Goal: Contribute content

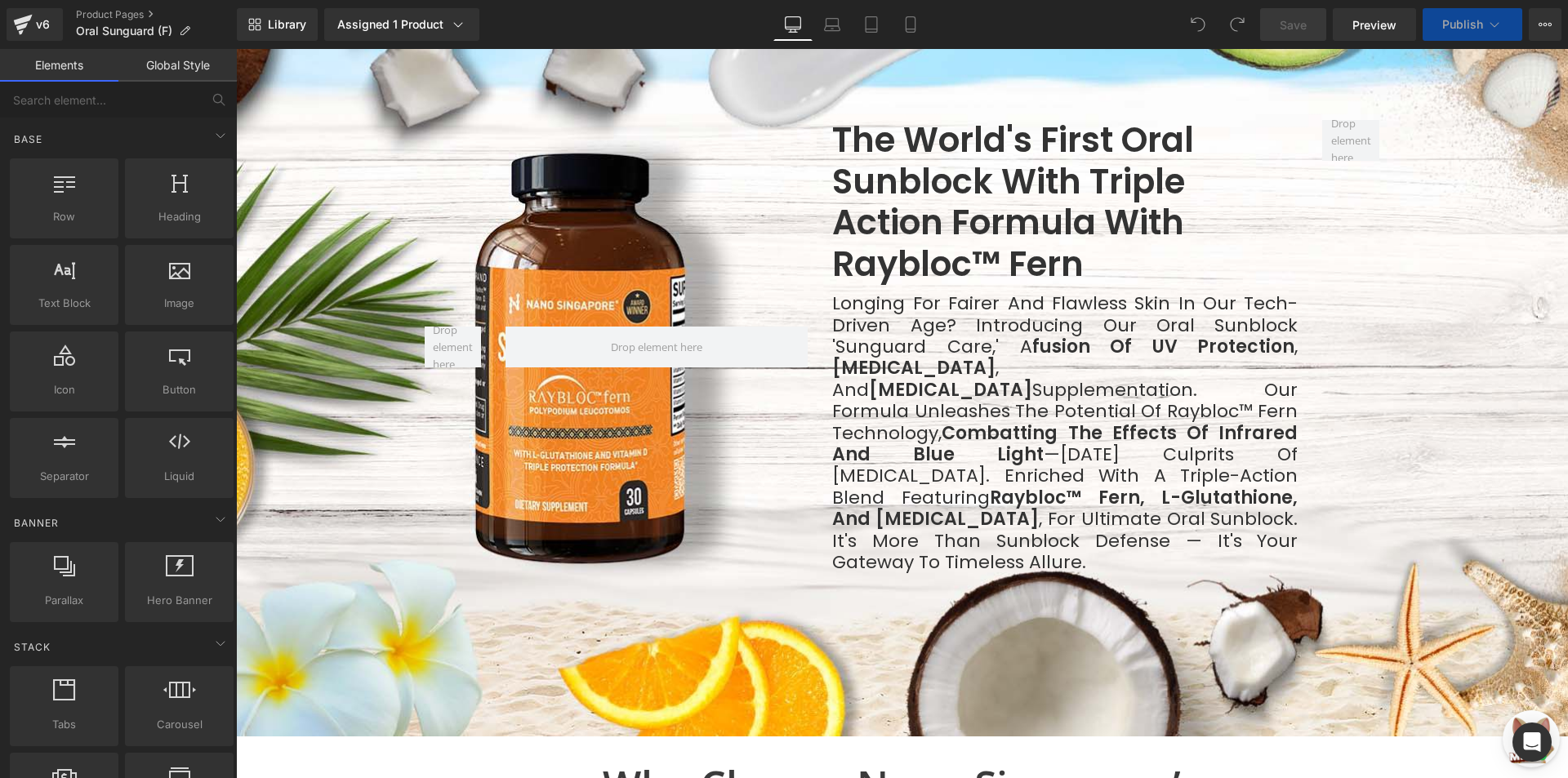
scroll to position [1167, 0]
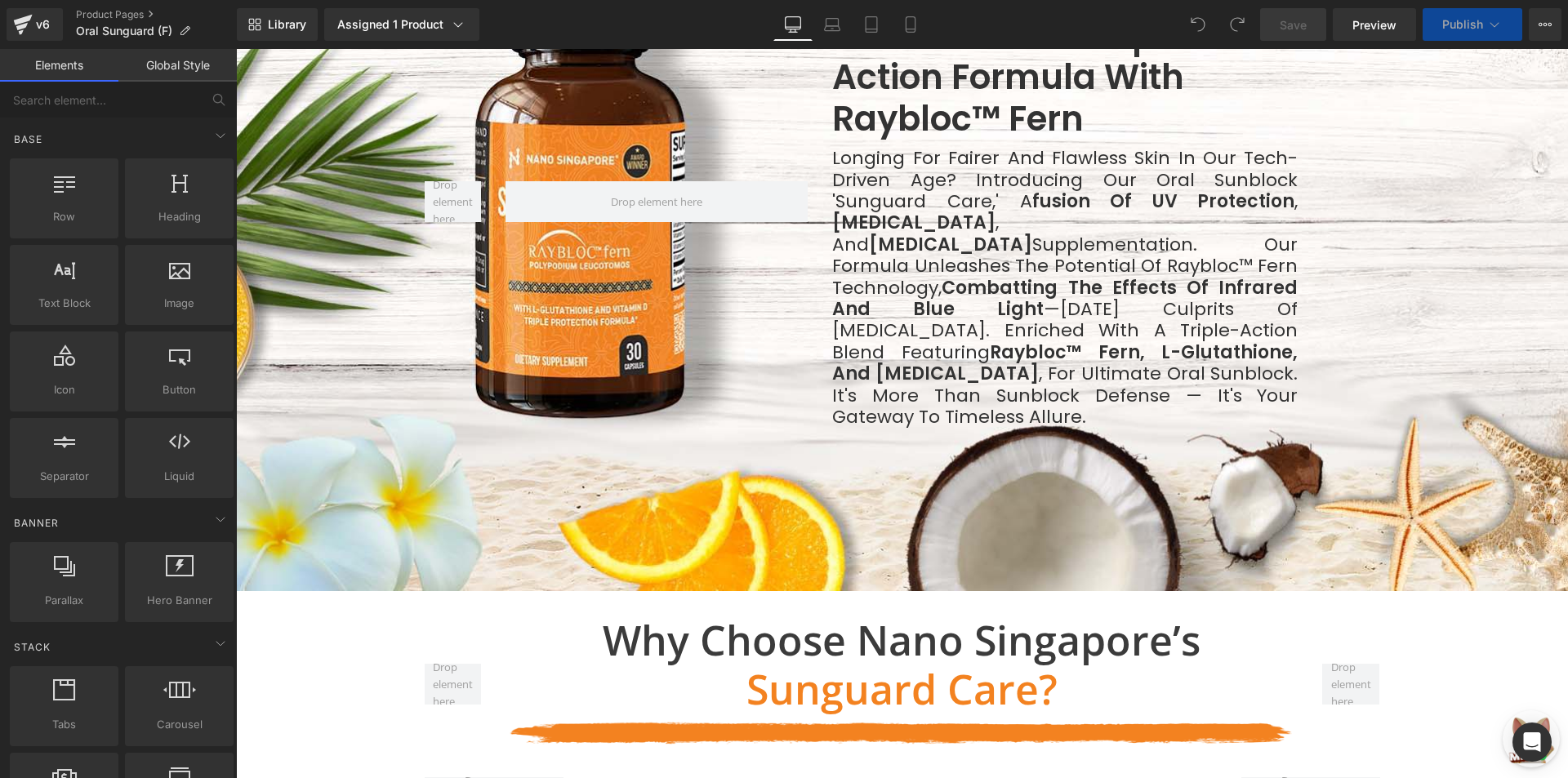
click at [414, 389] on div at bounding box center [902, 201] width 1332 height 780
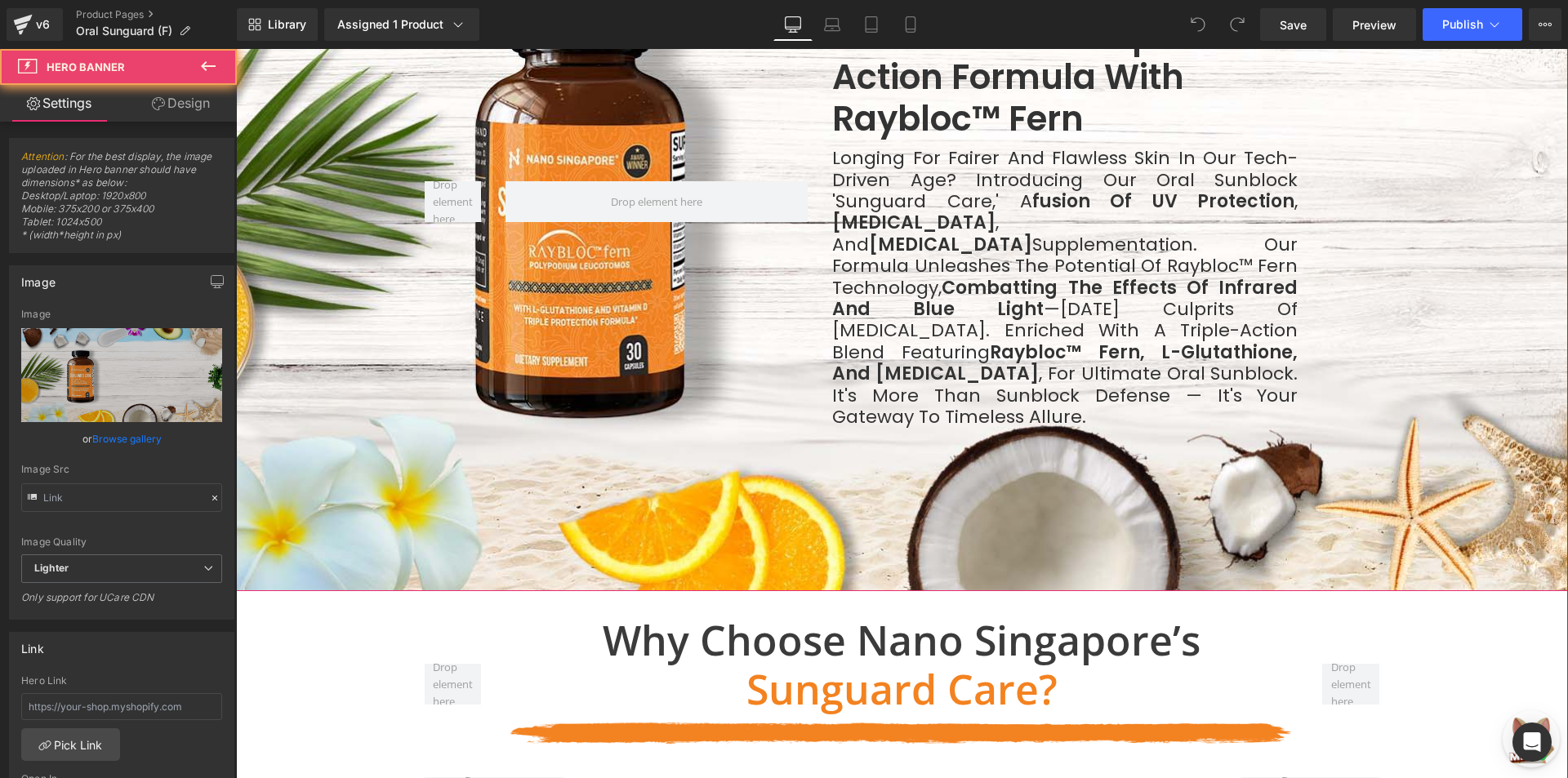
click at [307, 279] on span "The World's First oral sunblock with Triple Action Formula with Raybloc™ fern H…" at bounding box center [902, 201] width 1332 height 453
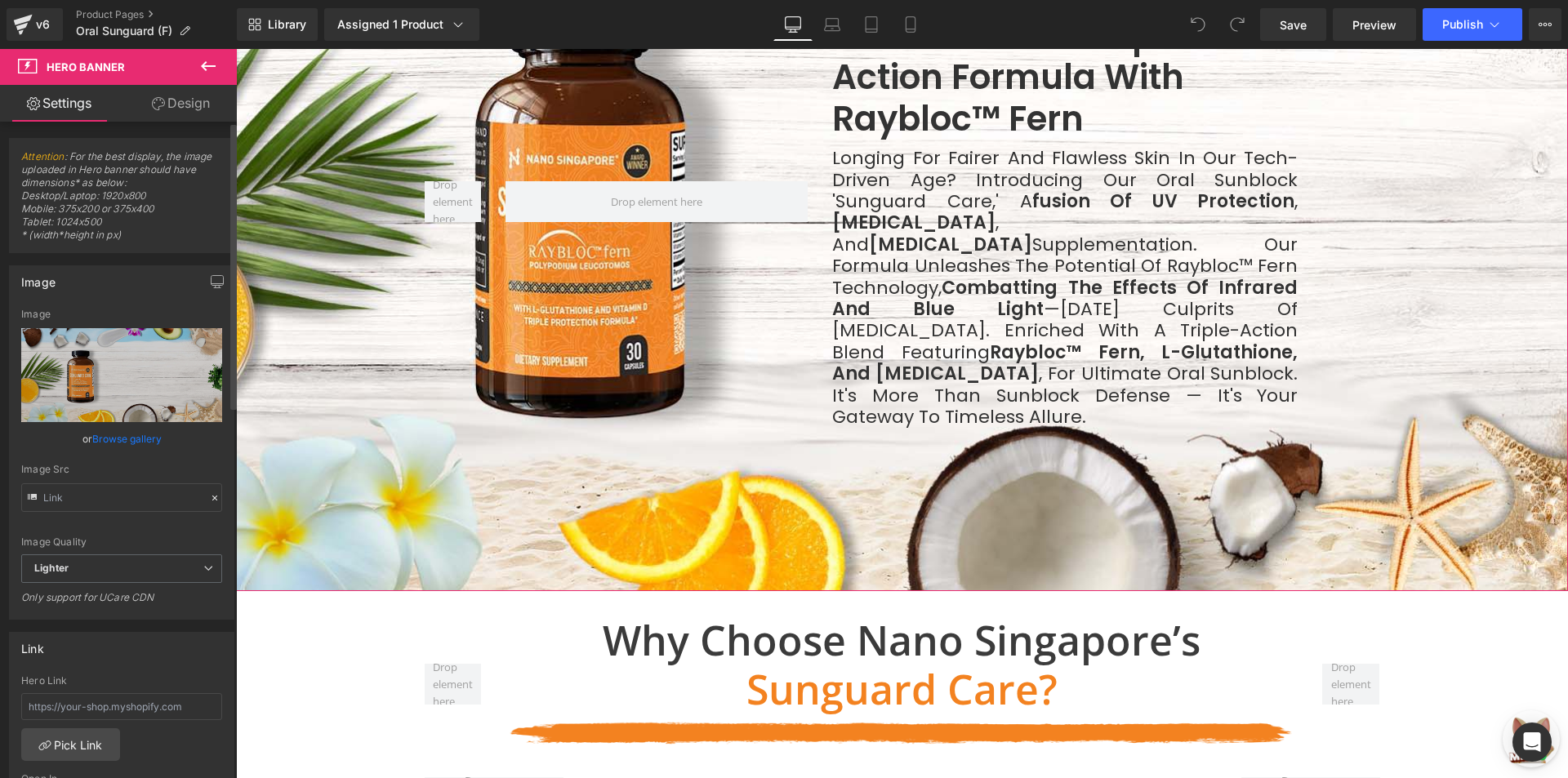
click at [125, 427] on link "Browse gallery" at bounding box center [127, 438] width 70 height 28
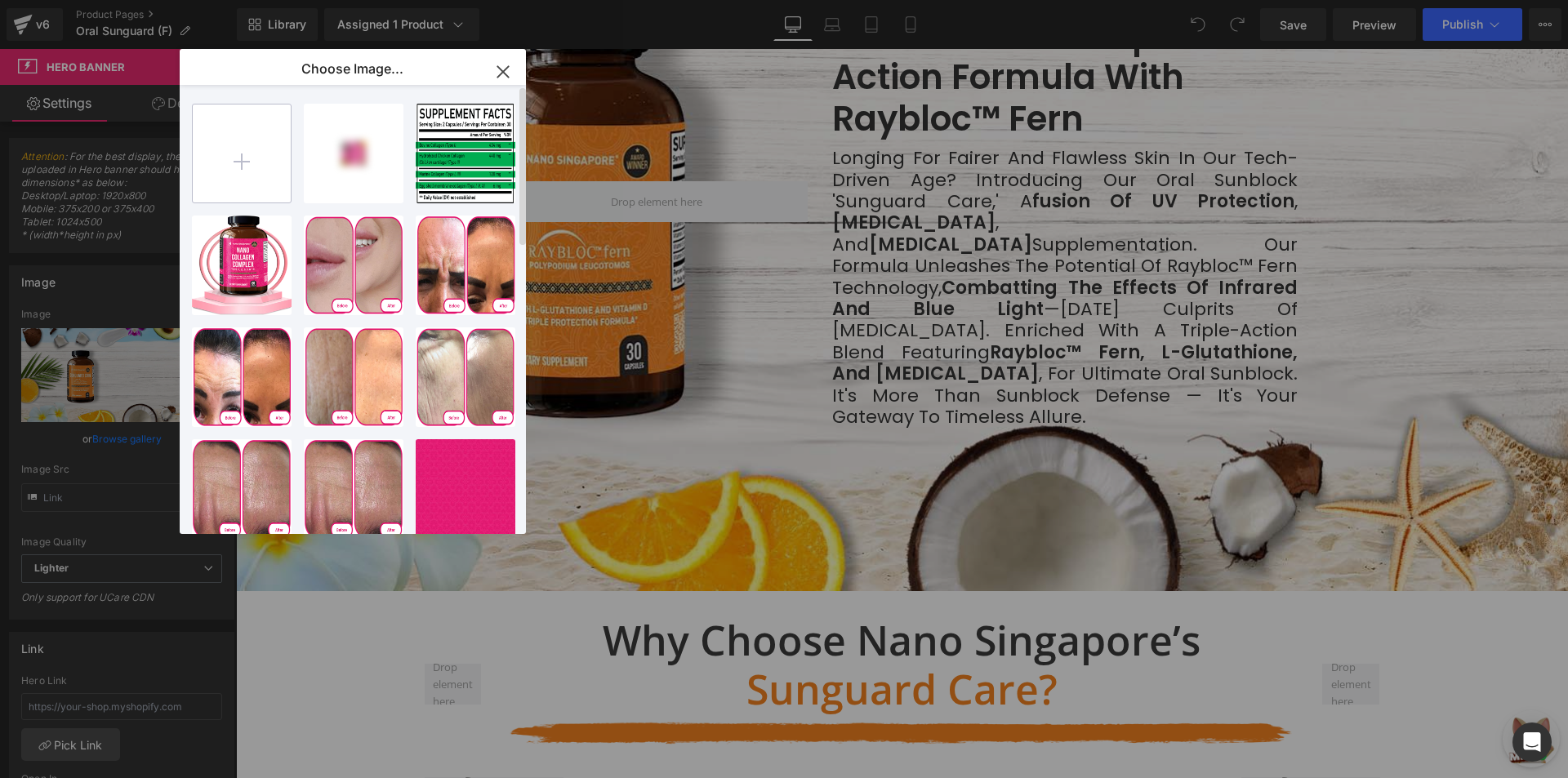
click at [245, 140] on input "file" at bounding box center [242, 153] width 98 height 98
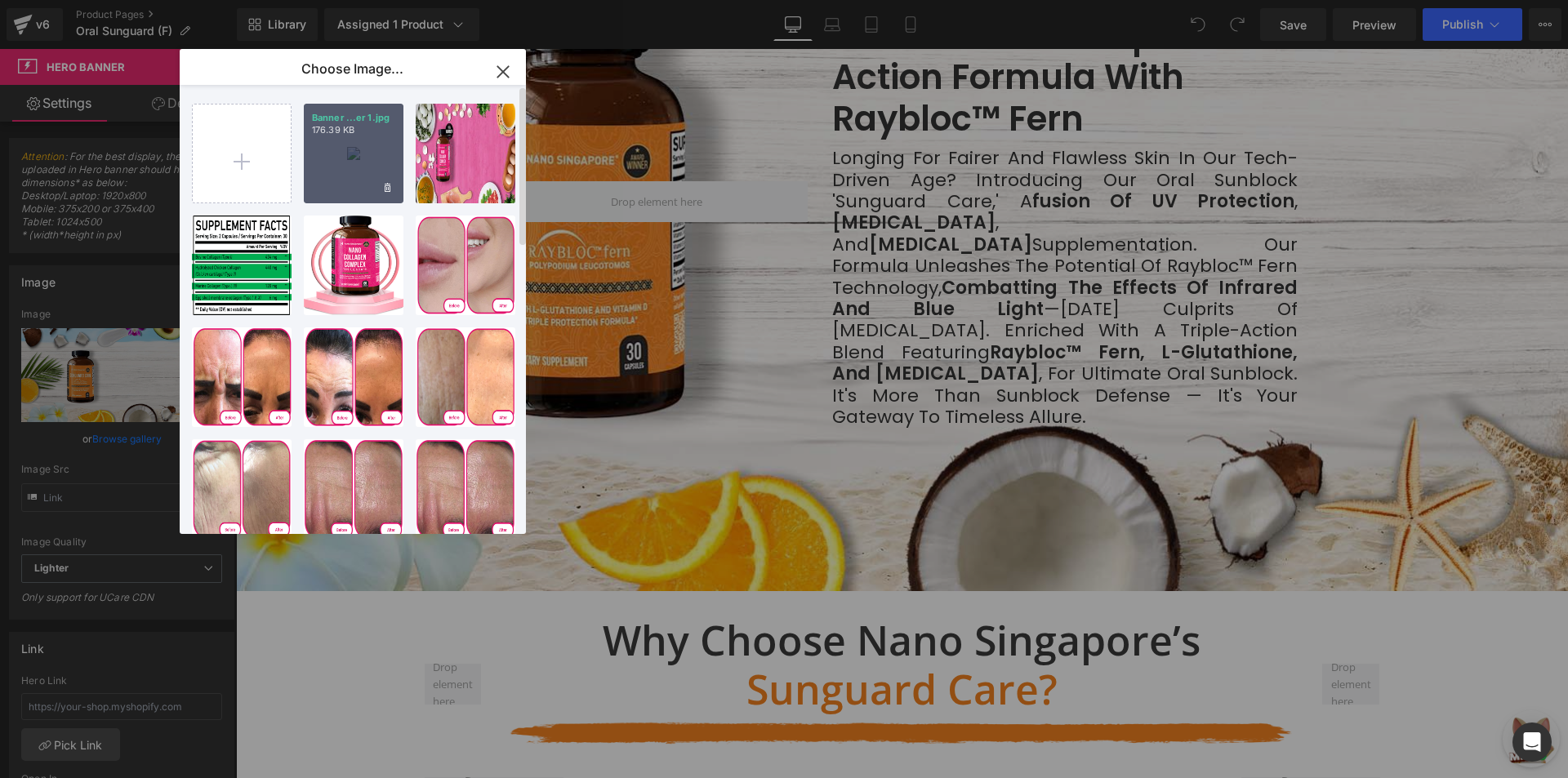
click at [350, 152] on div "Banner ...er 1.jpg 176.39 KB" at bounding box center [354, 153] width 99 height 99
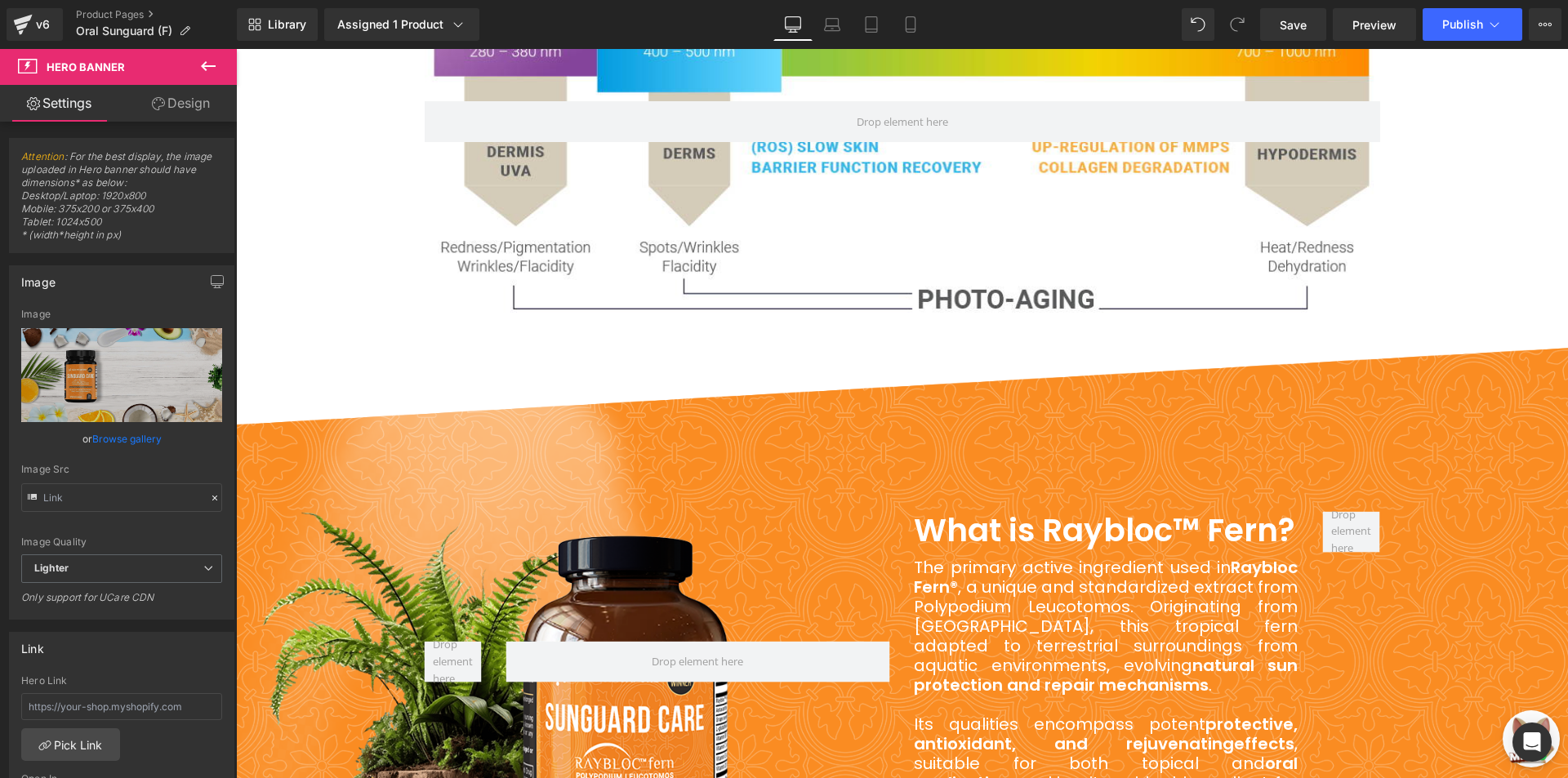
scroll to position [3001, 0]
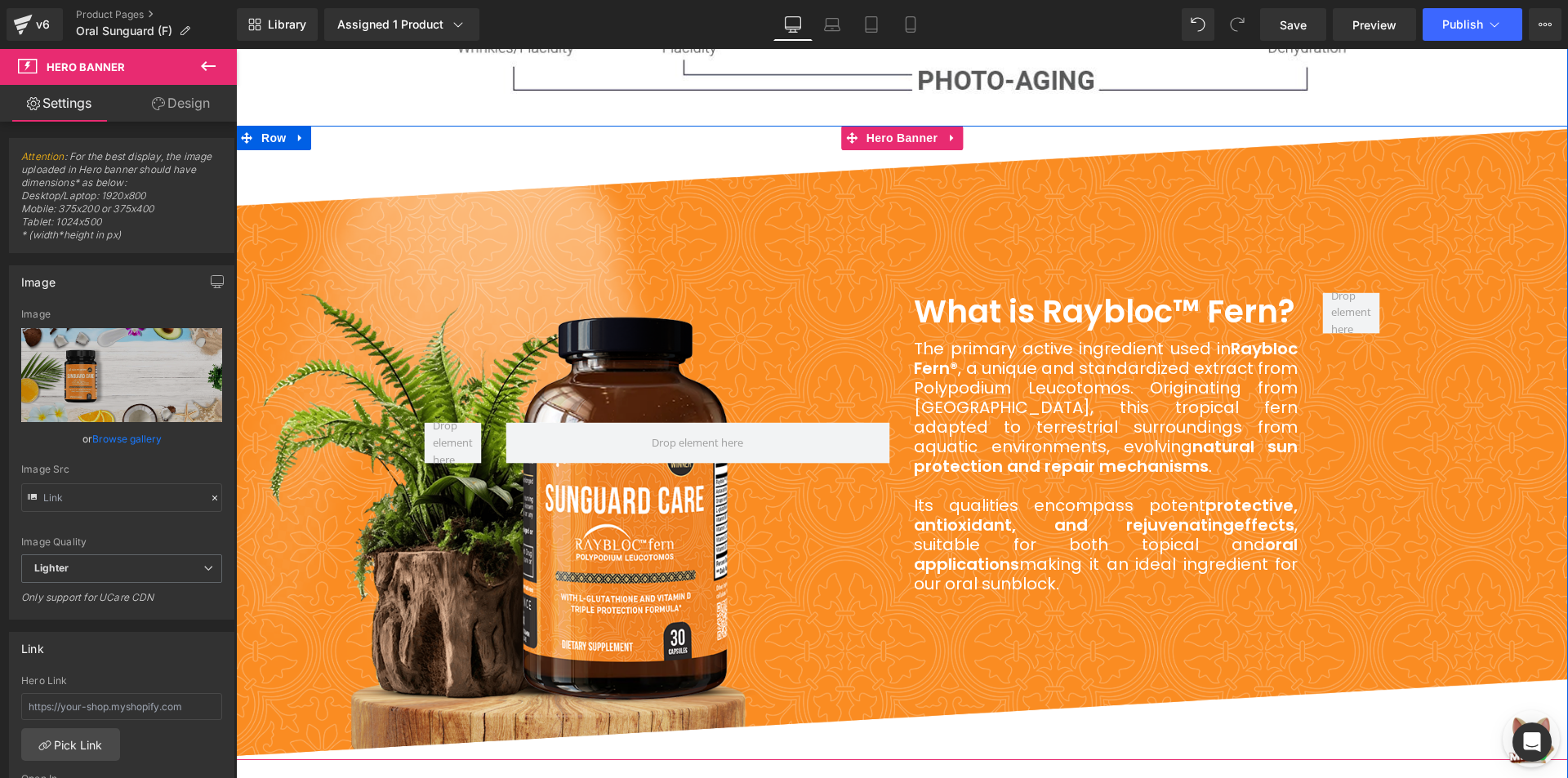
click at [375, 573] on div "What is Raybloc™ Fern? Heading The primary active ingredient used in Raybloc Fe…" at bounding box center [902, 443] width 1332 height 635
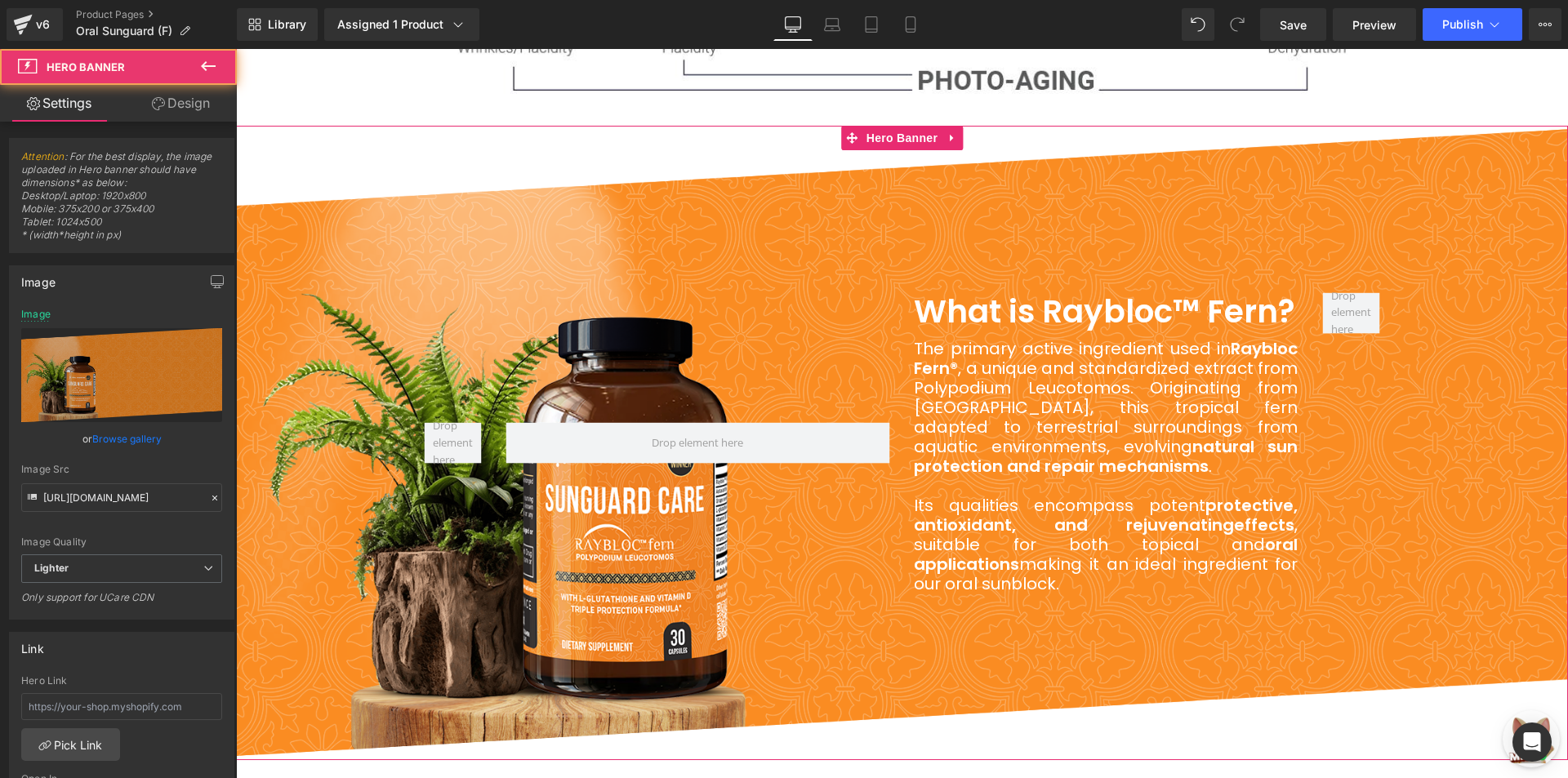
click at [115, 437] on link "Browse gallery" at bounding box center [127, 438] width 70 height 28
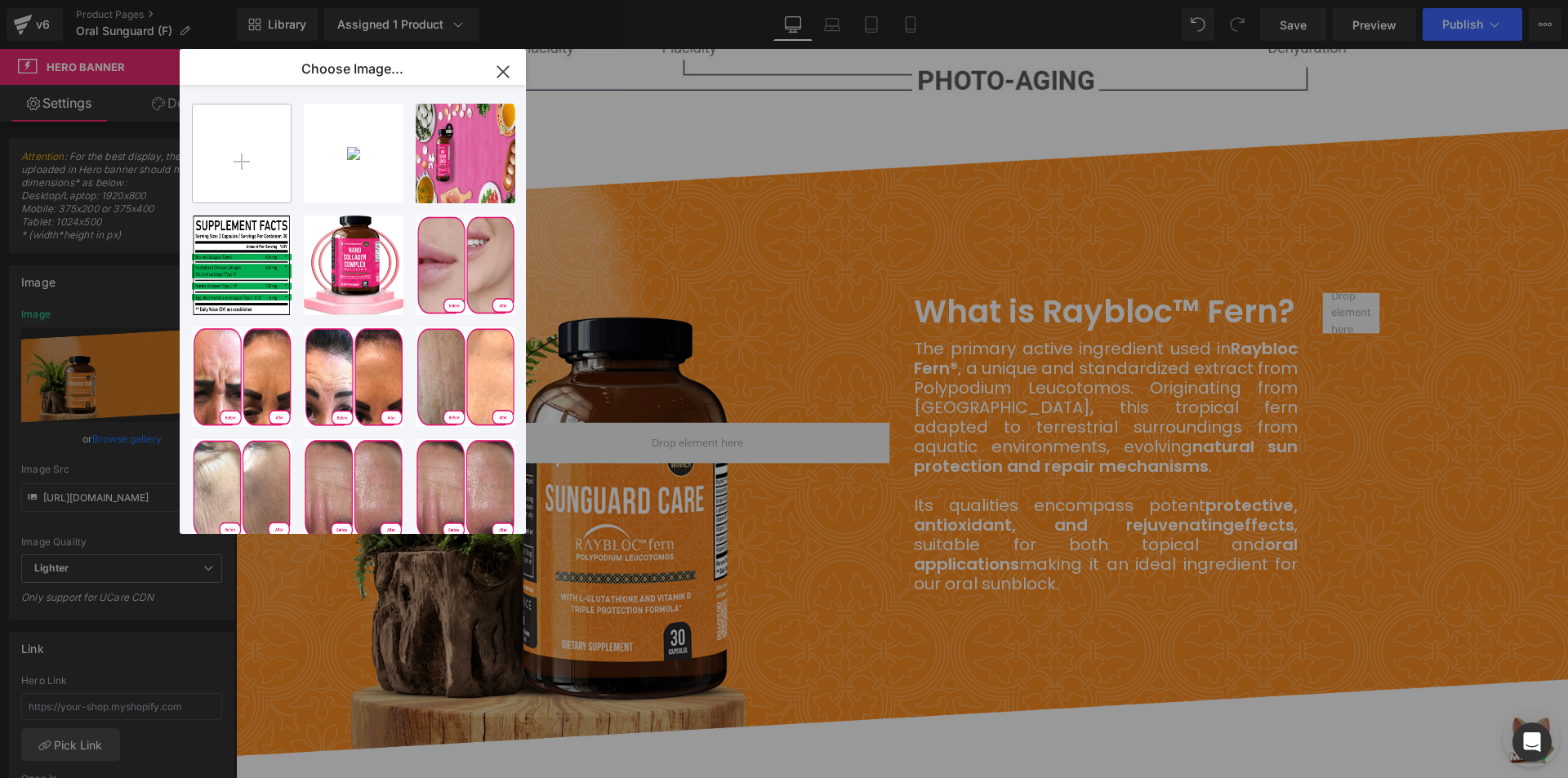
click at [254, 157] on input "file" at bounding box center [242, 153] width 98 height 98
type input "C:\fakepath\Banner 7.png"
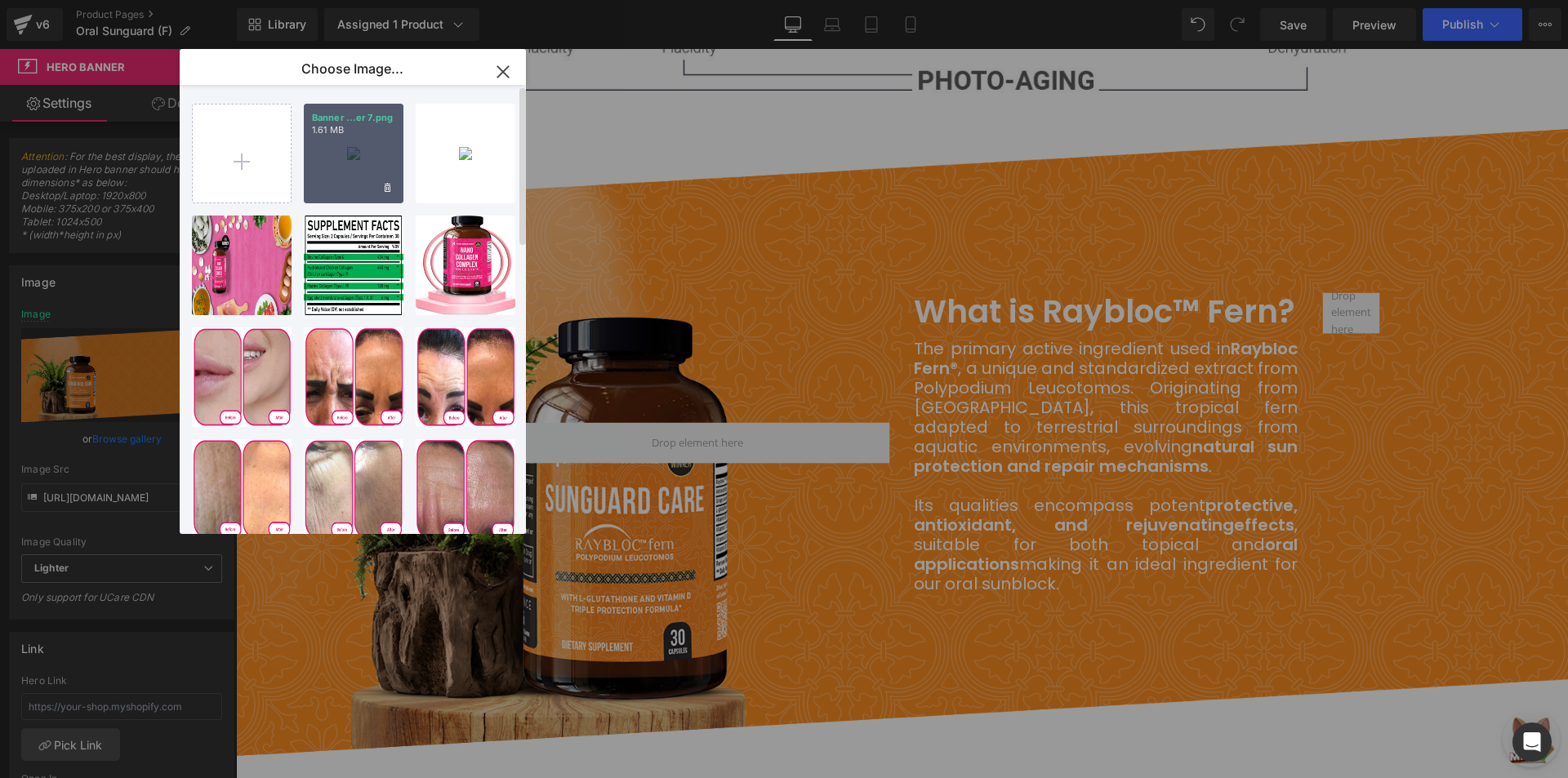
click at [341, 123] on p "Banner ...er 7.png" at bounding box center [353, 118] width 84 height 12
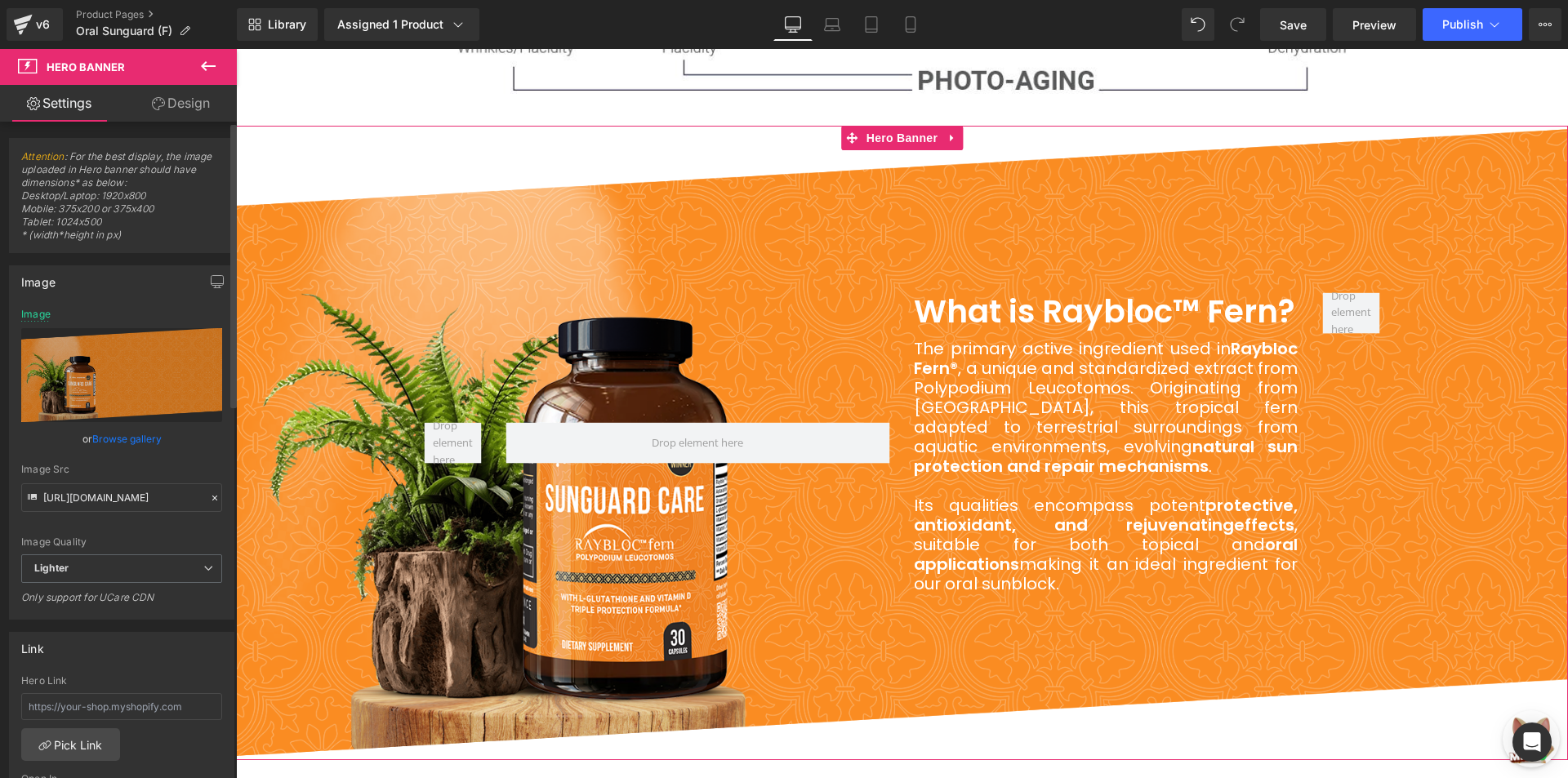
click at [119, 439] on link "Browse gallery" at bounding box center [127, 438] width 70 height 28
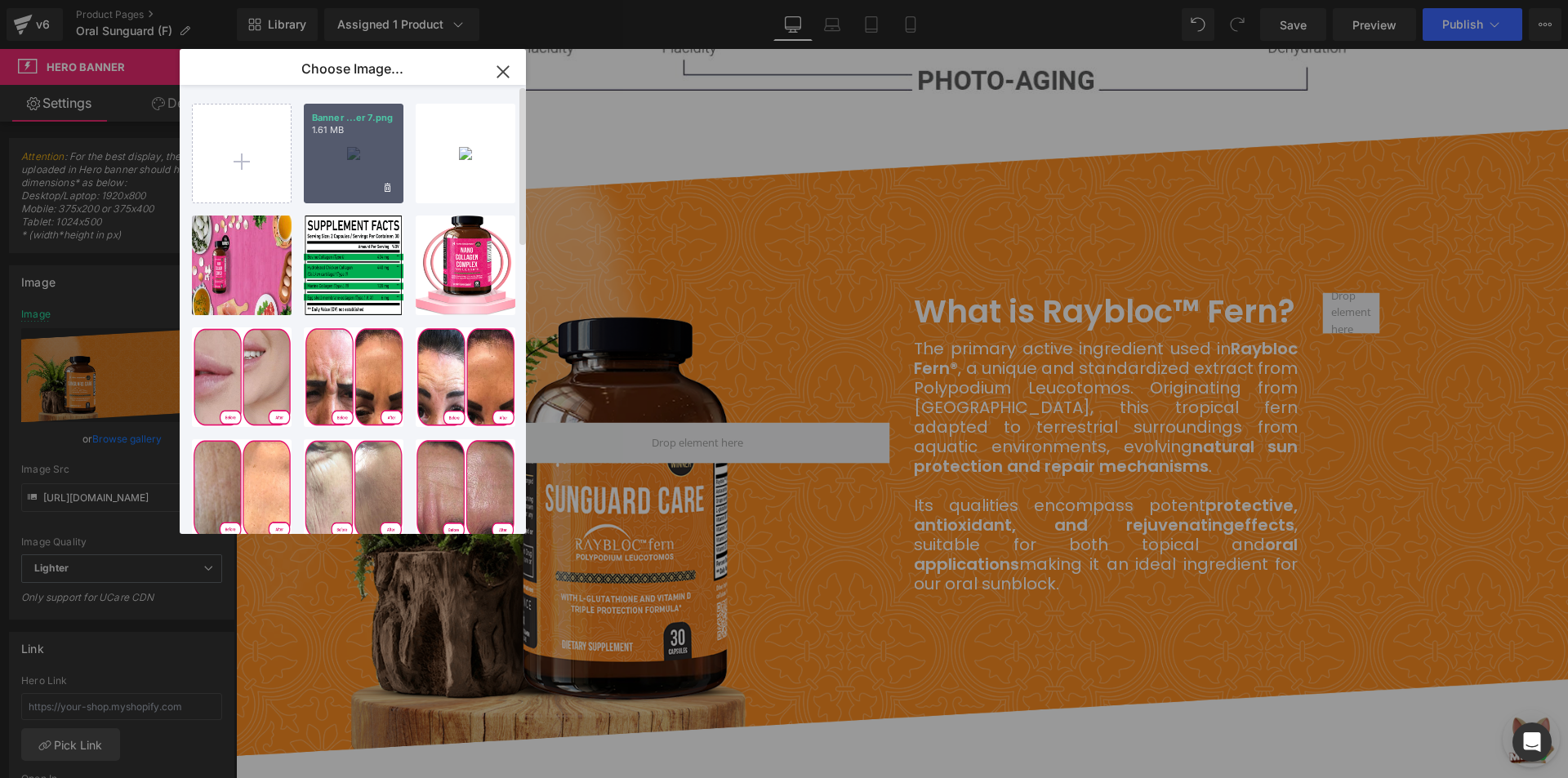
click at [394, 144] on div "Banner ...er 7.png 1.61 MB" at bounding box center [354, 153] width 99 height 99
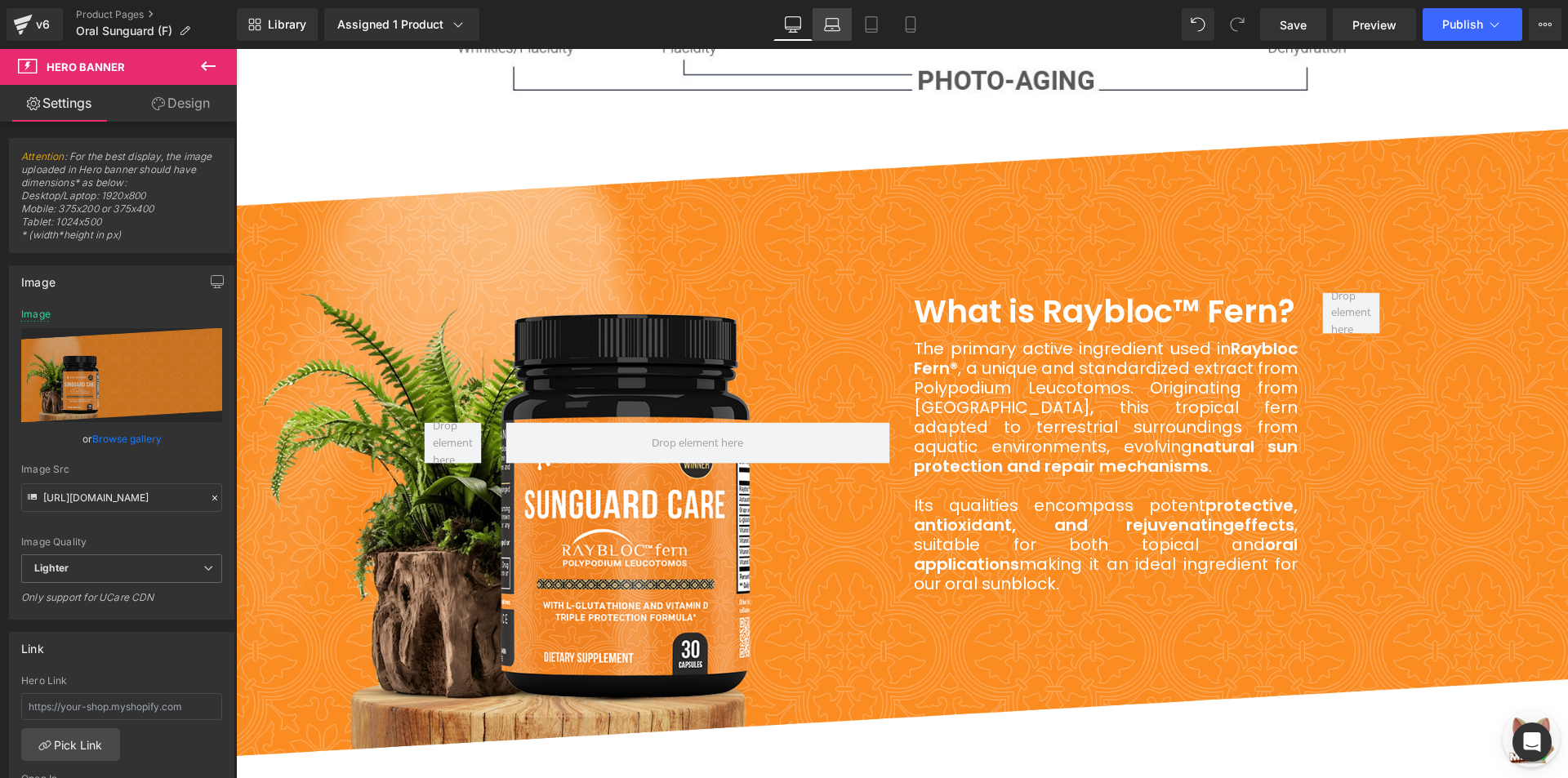
click at [834, 19] on icon at bounding box center [832, 22] width 12 height 7
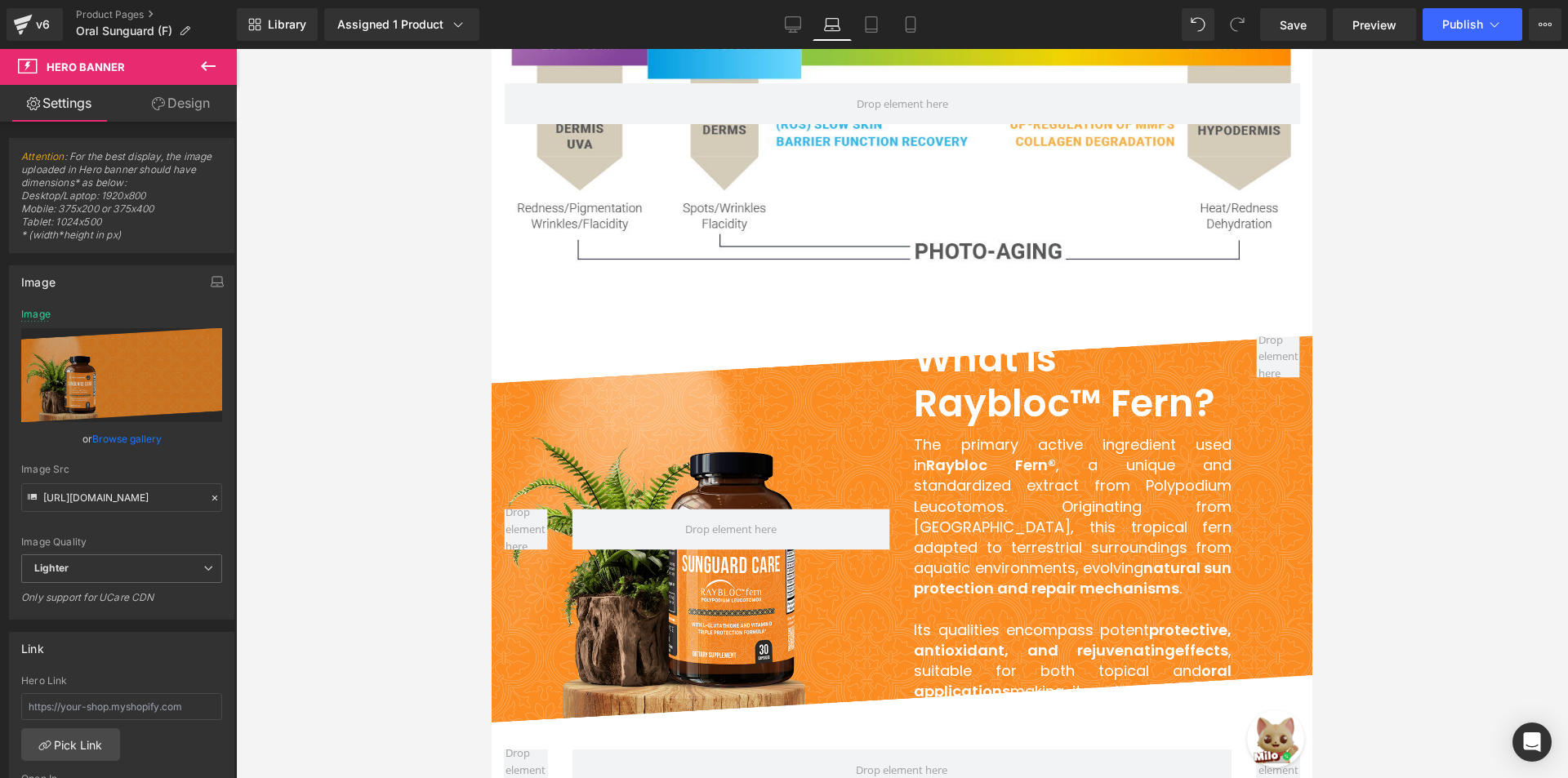
scroll to position [2761, 0]
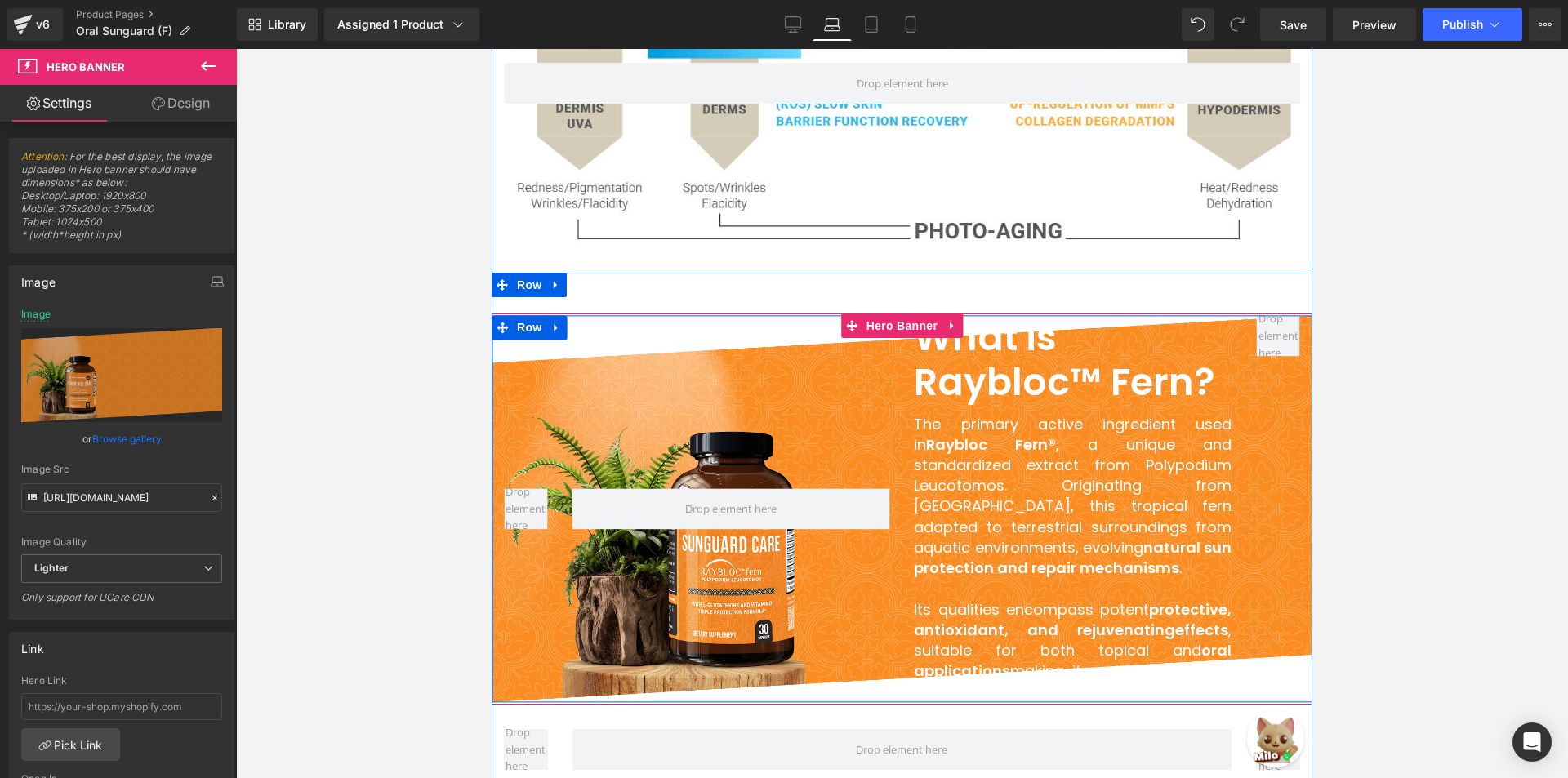
click at [758, 366] on div at bounding box center [731, 509] width 342 height 386
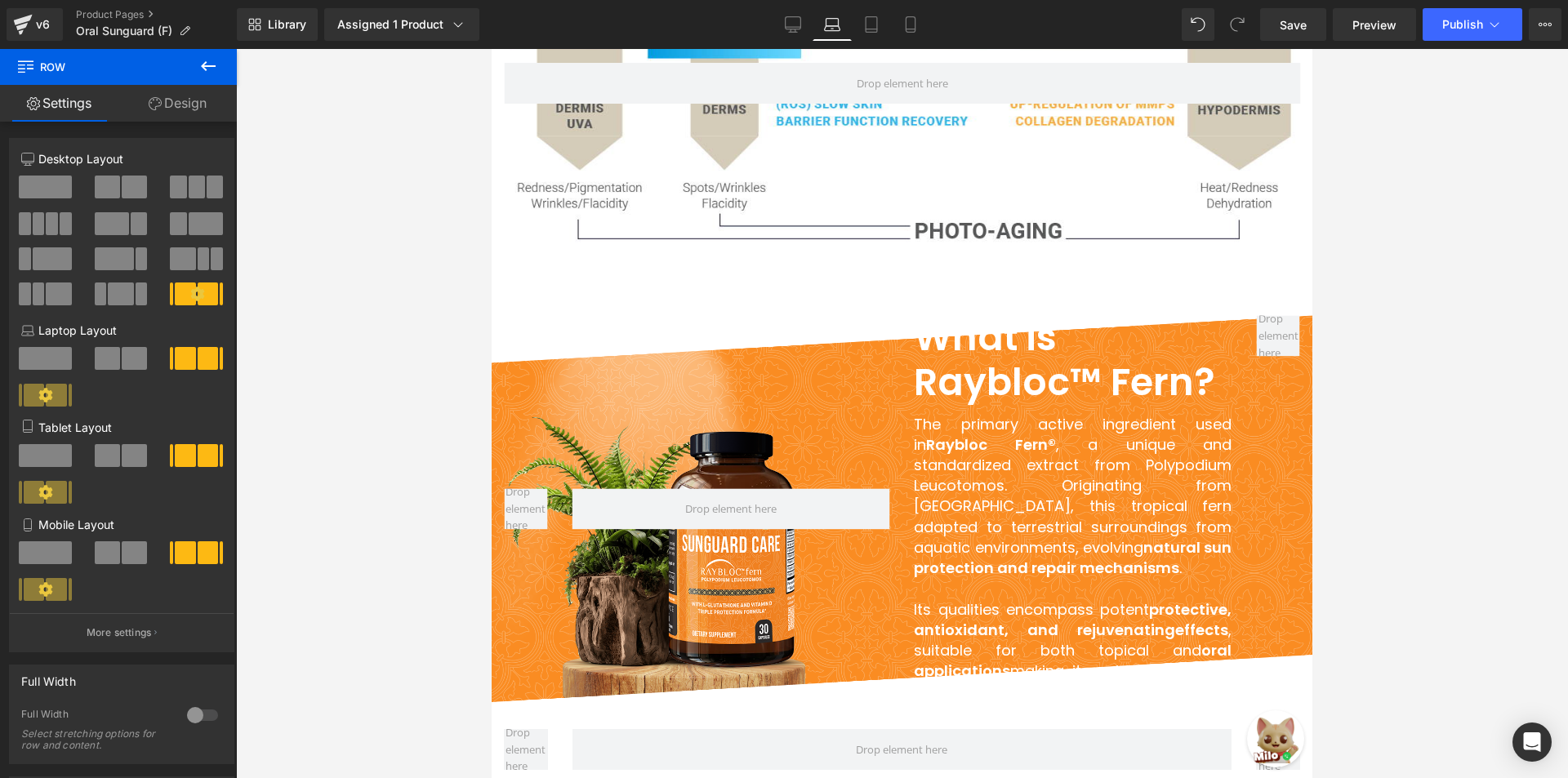
click at [801, 407] on div at bounding box center [731, 509] width 342 height 386
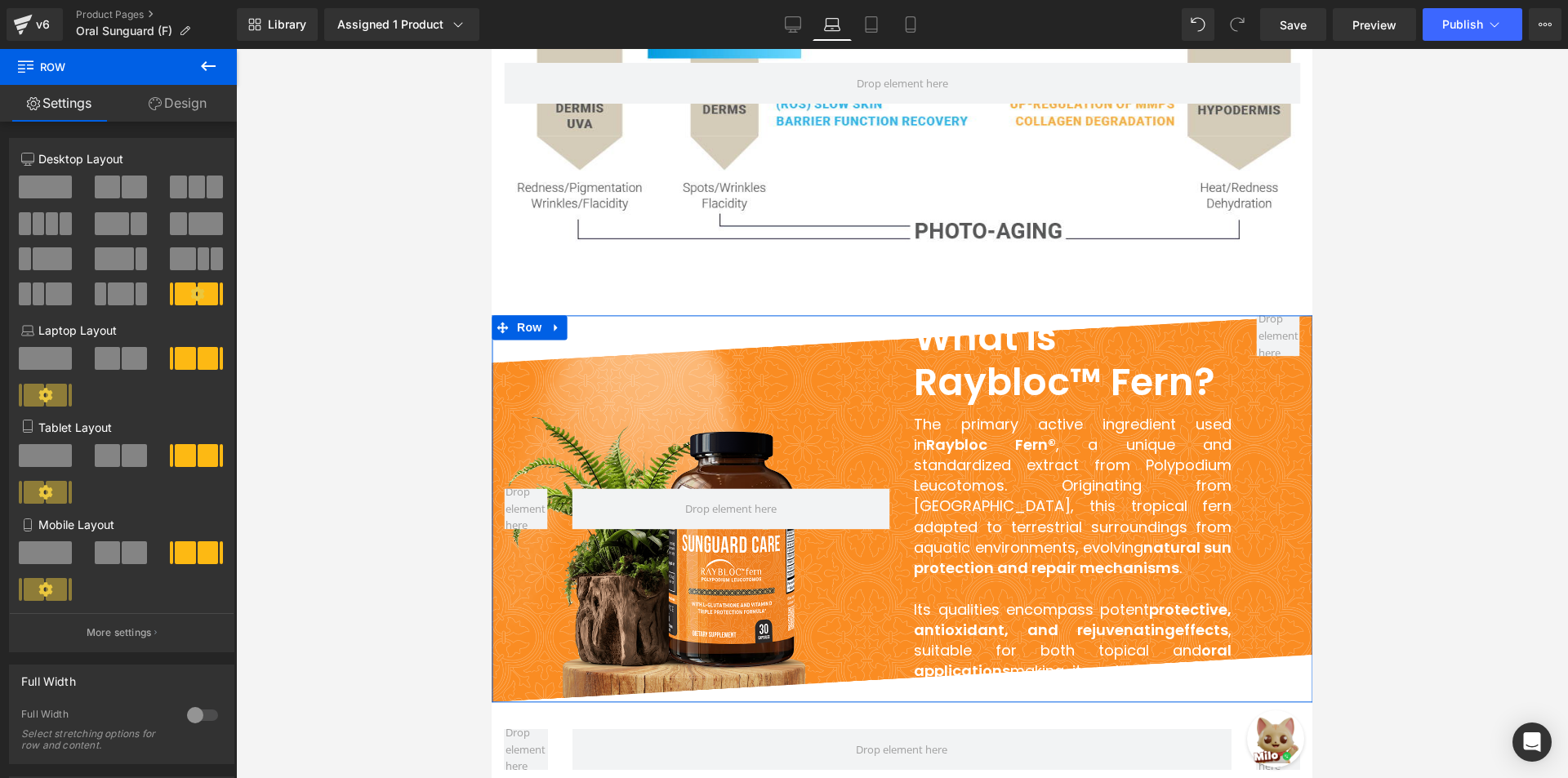
click at [149, 104] on icon at bounding box center [155, 104] width 13 height 13
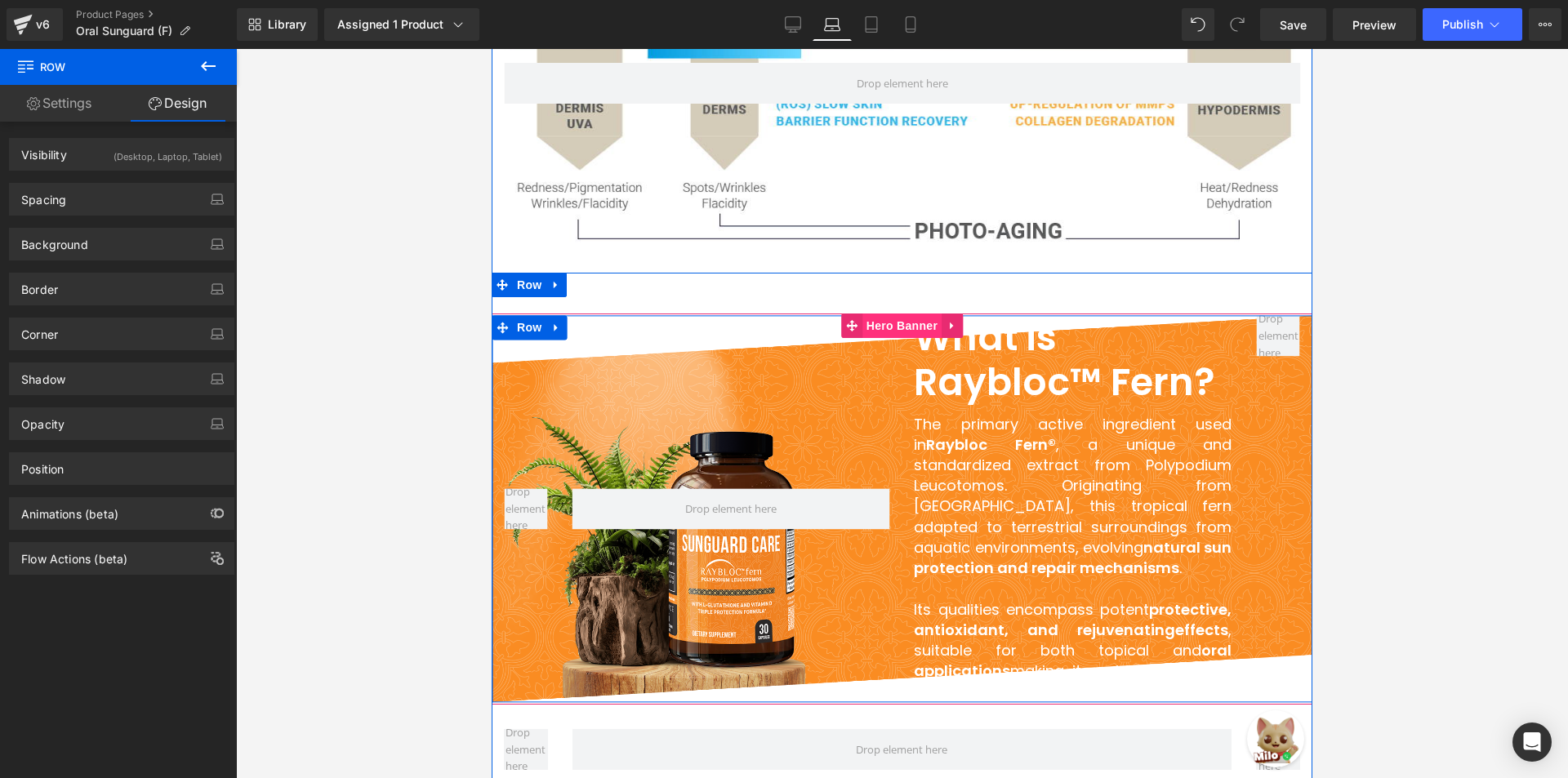
click at [883, 316] on span "Hero Banner" at bounding box center [903, 326] width 80 height 25
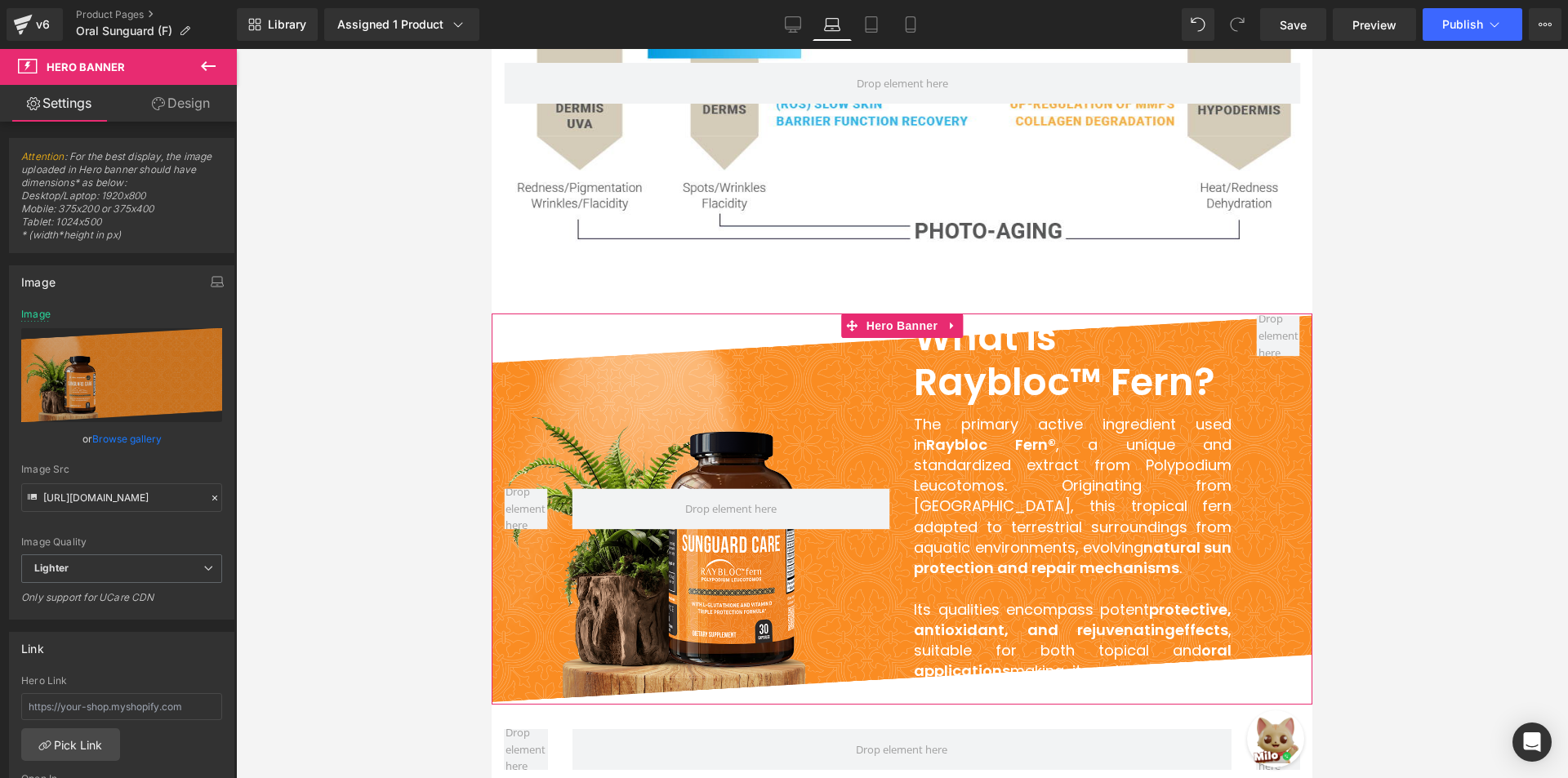
drag, startPoint x: 128, startPoint y: 441, endPoint x: 299, endPoint y: 273, distance: 239.7
click at [129, 441] on link "Browse gallery" at bounding box center [127, 438] width 70 height 28
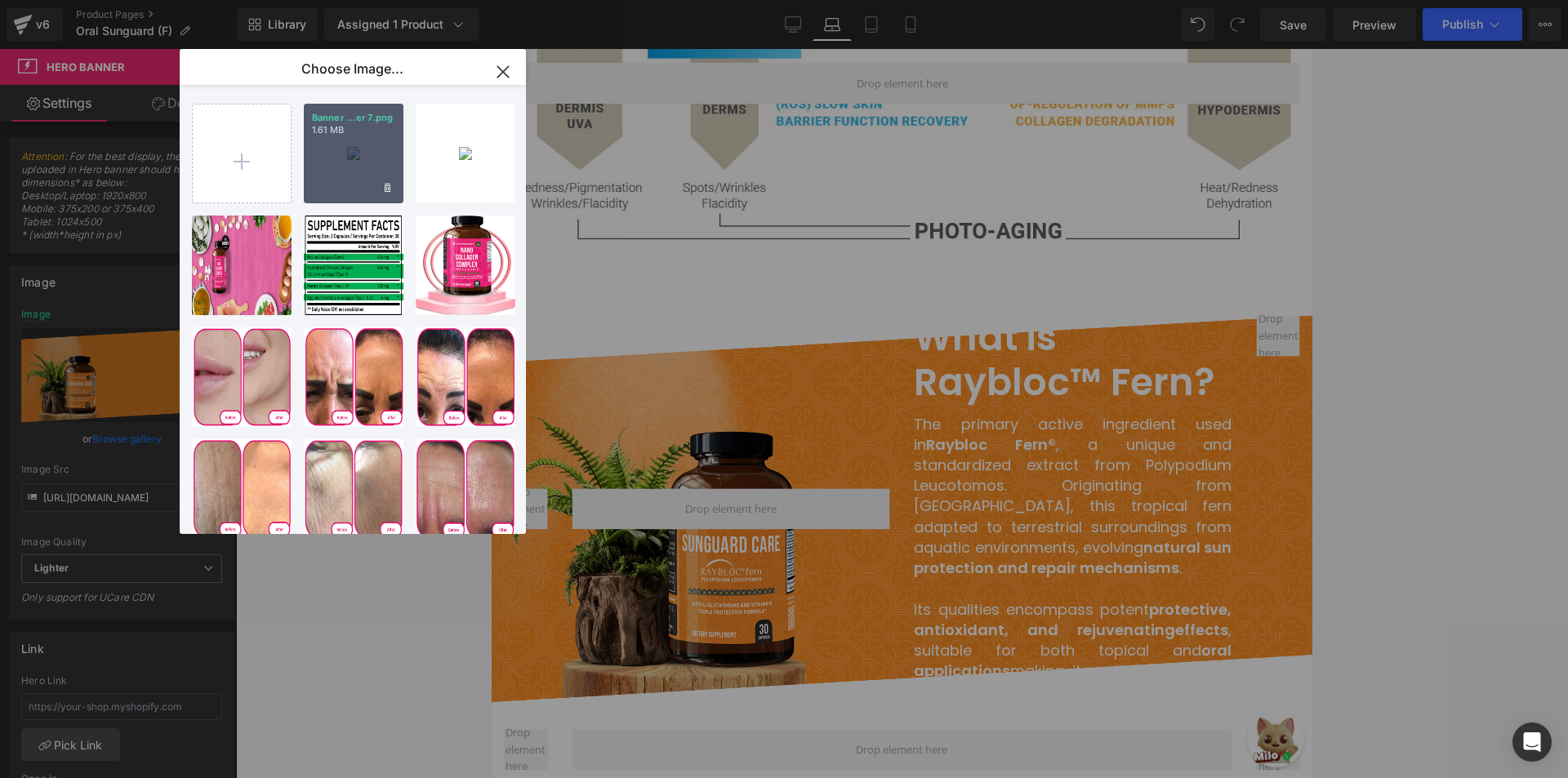
click at [341, 169] on div "Banner ...er 7.png 1.61 MB" at bounding box center [354, 153] width 99 height 99
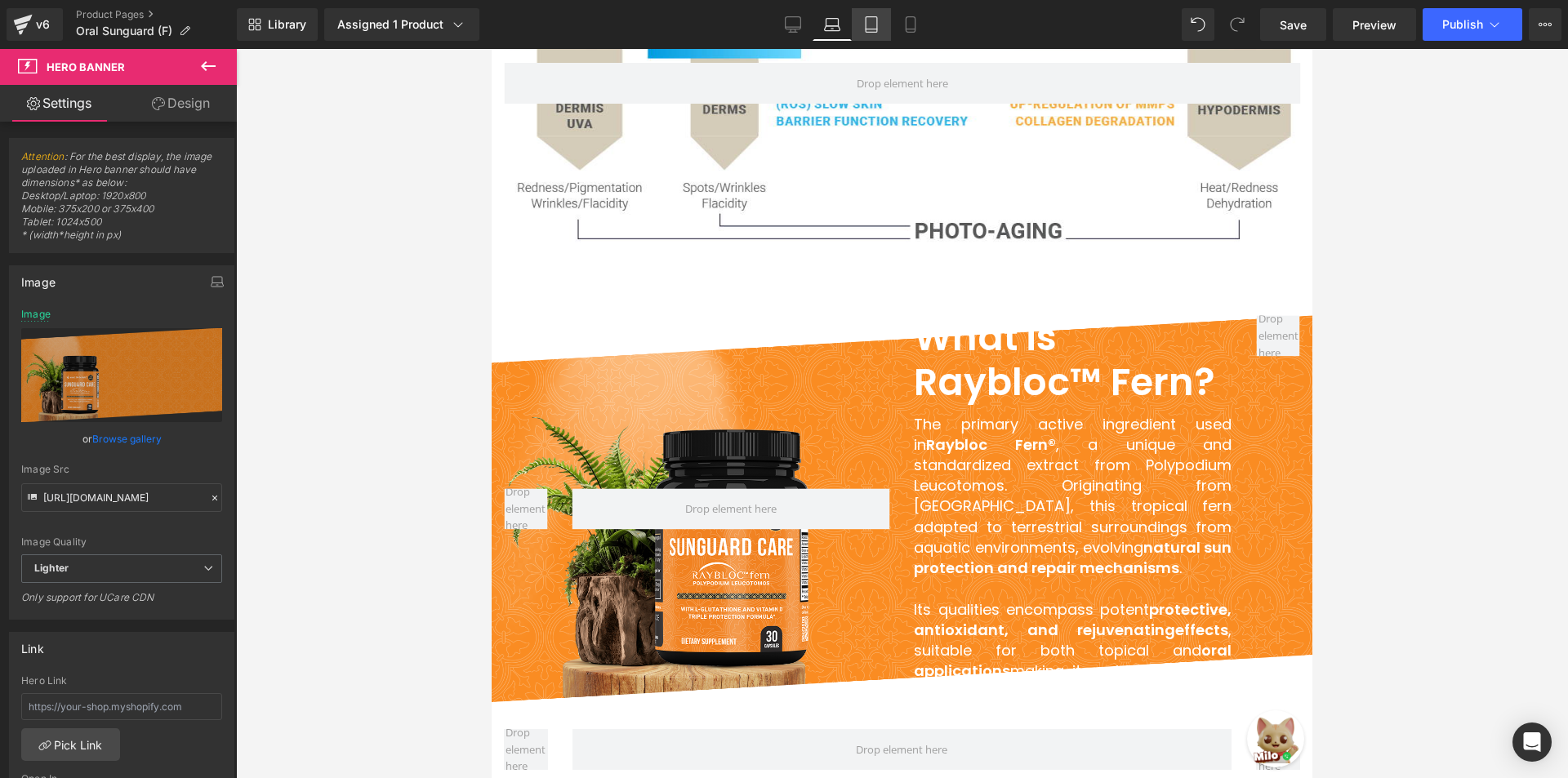
click at [861, 34] on link "Tablet" at bounding box center [871, 24] width 39 height 32
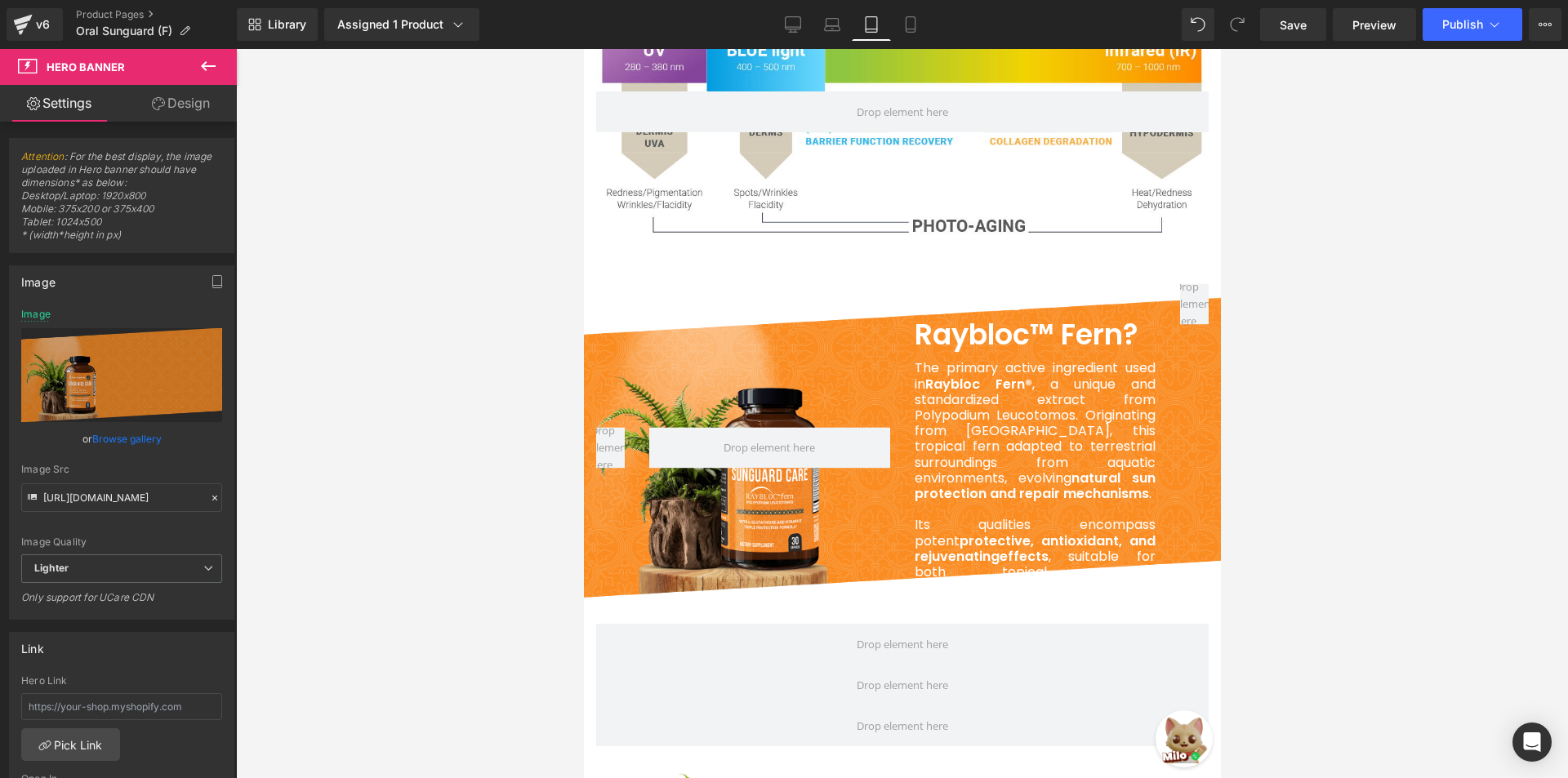
scroll to position [2559, 0]
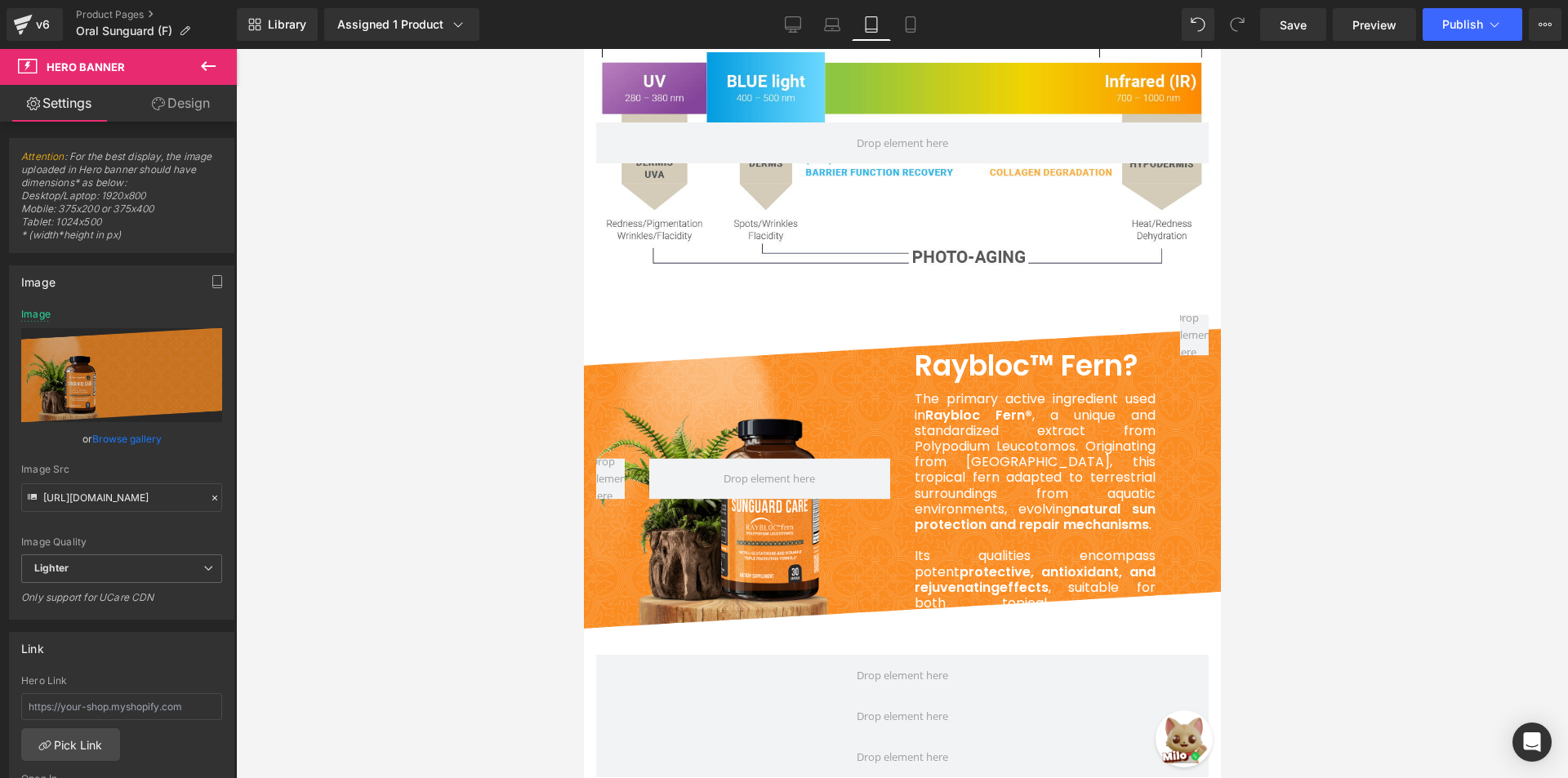
click at [921, 325] on span "What is Raybloc™ Fern?" at bounding box center [1026, 349] width 224 height 75
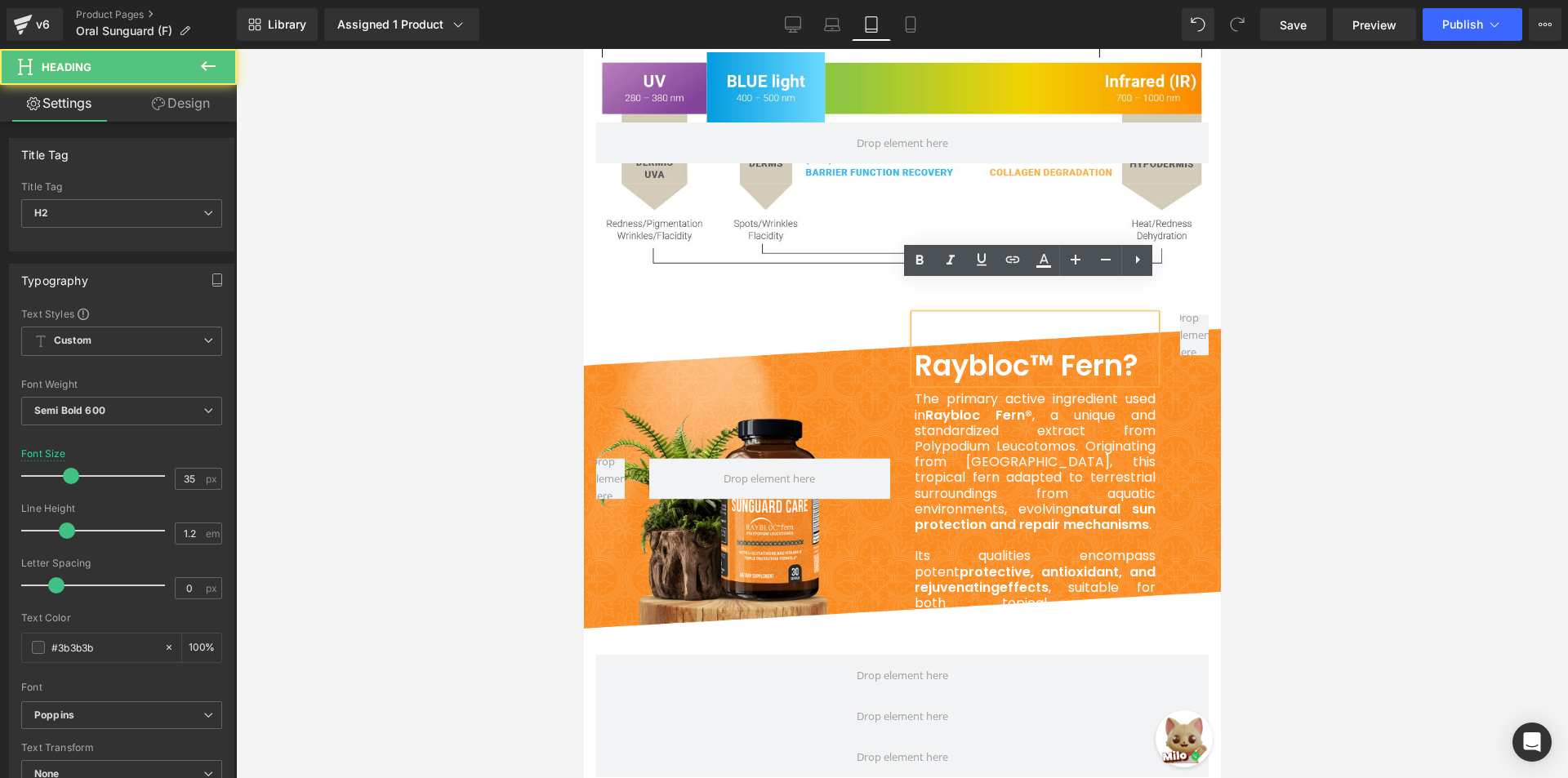
click at [839, 315] on div at bounding box center [769, 478] width 265 height 327
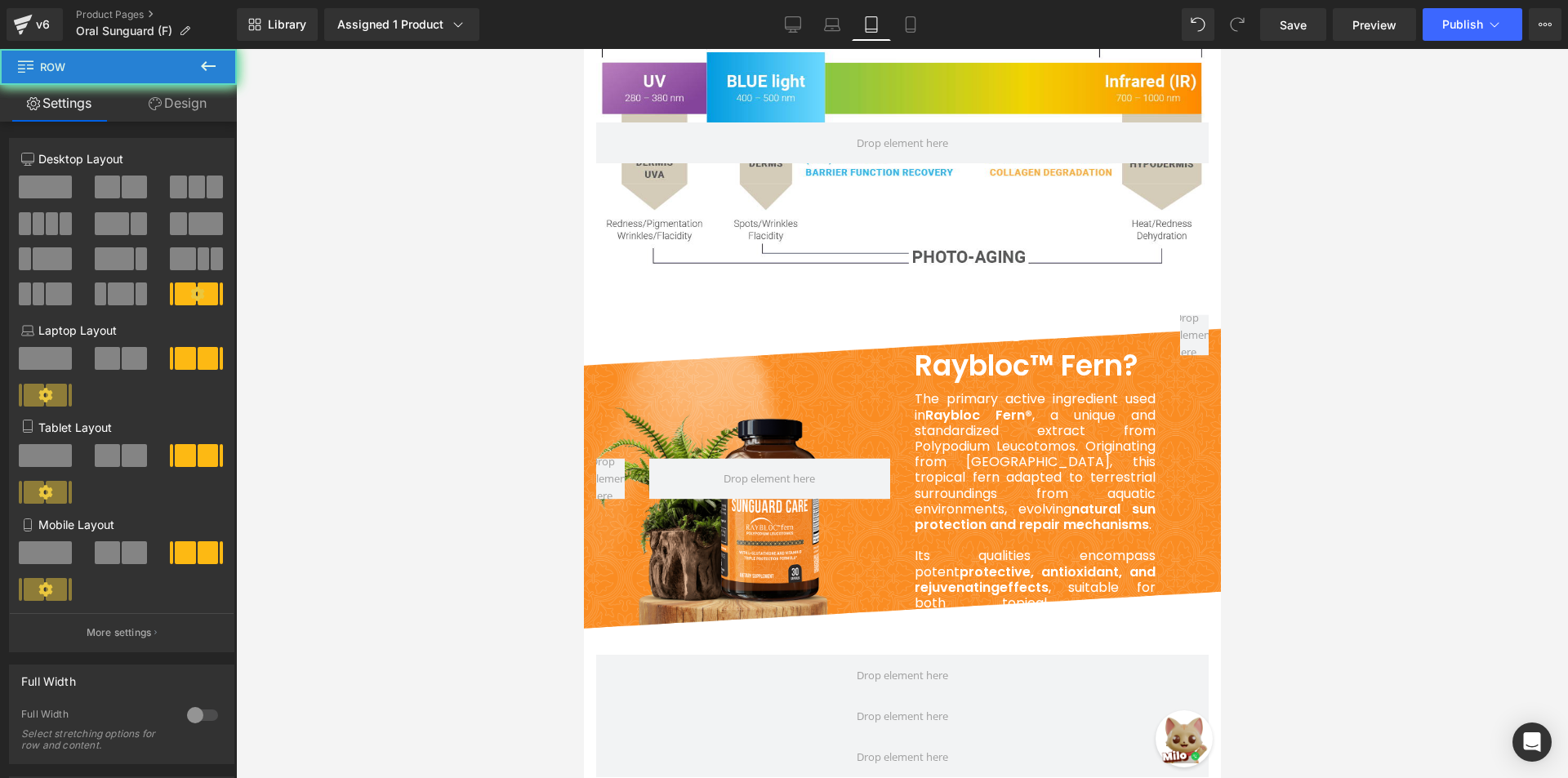
click at [834, 339] on div at bounding box center [769, 478] width 265 height 327
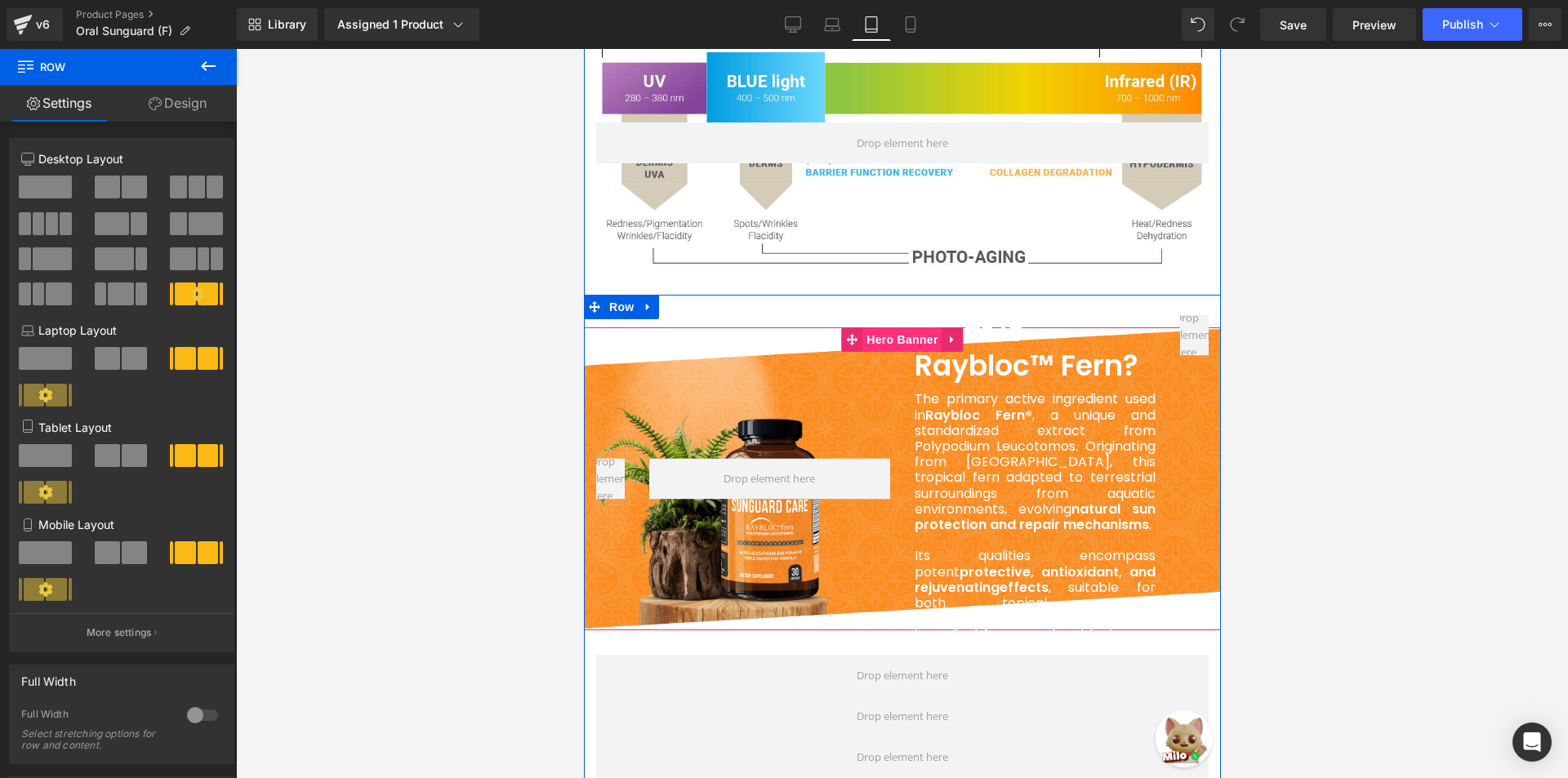
click at [878, 327] on span "Hero Banner" at bounding box center [902, 340] width 80 height 25
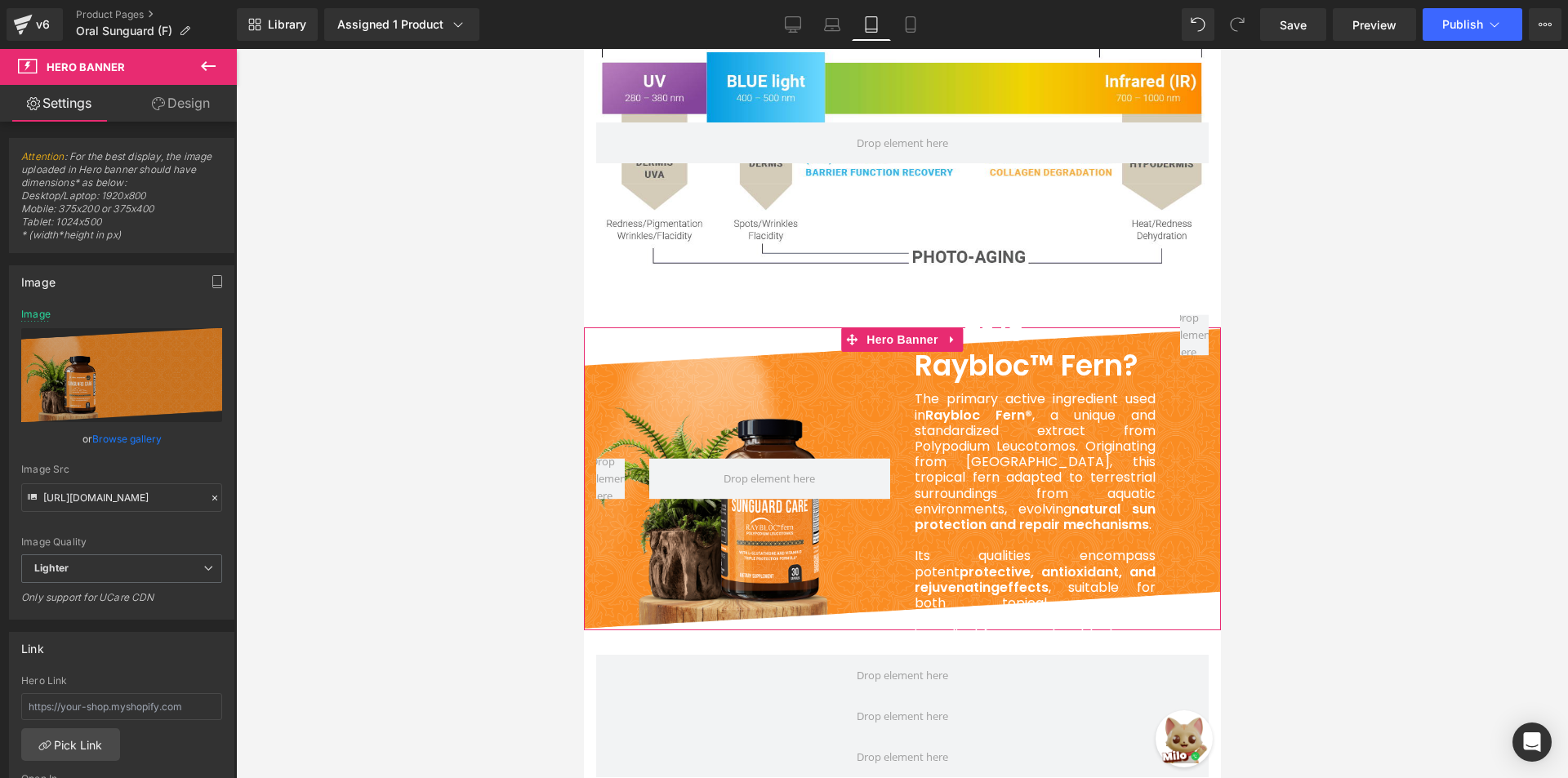
click at [109, 437] on link "Browse gallery" at bounding box center [127, 438] width 70 height 28
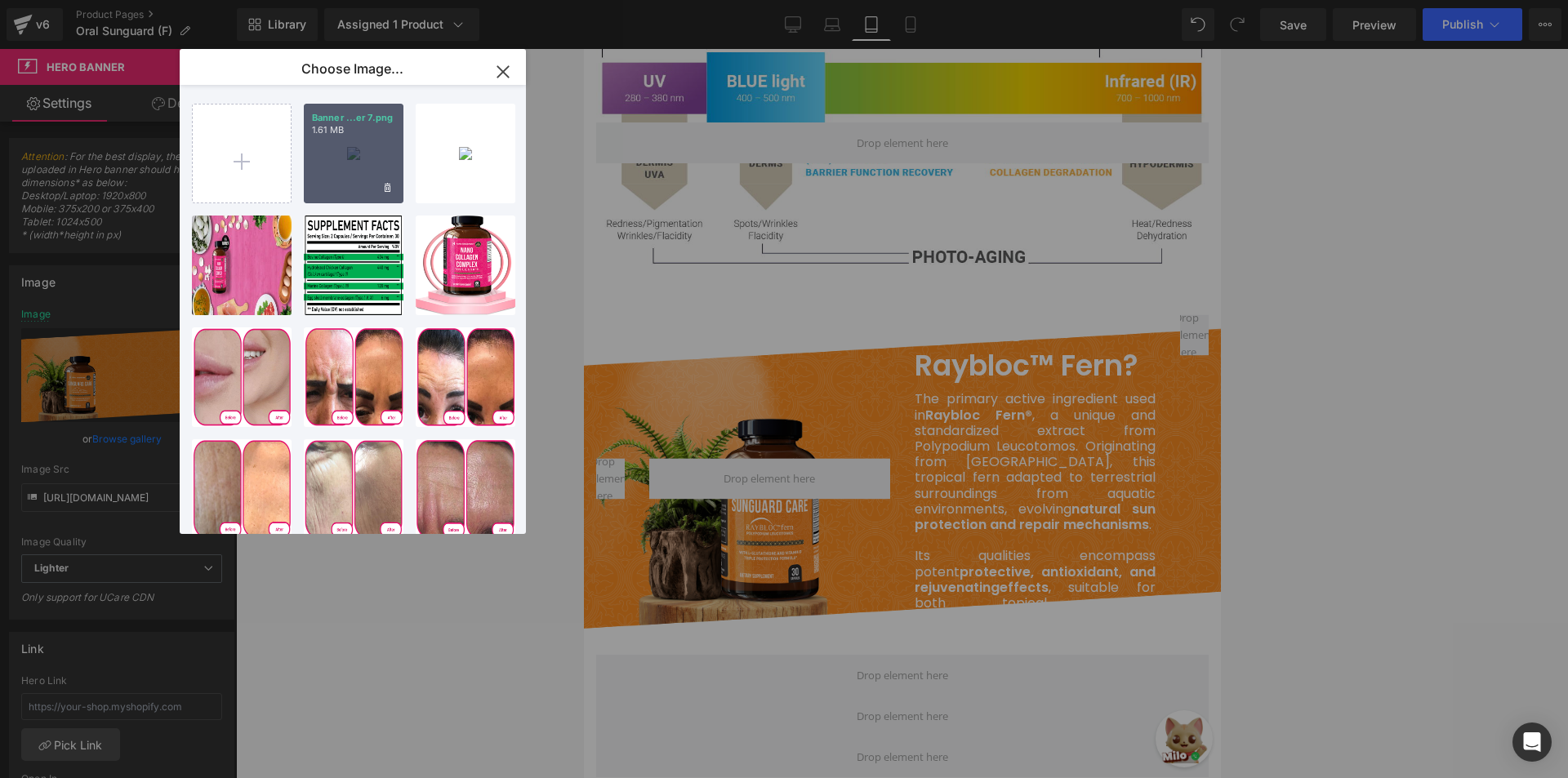
click at [375, 152] on div "Banner ...er 7.png 1.61 MB" at bounding box center [354, 153] width 99 height 99
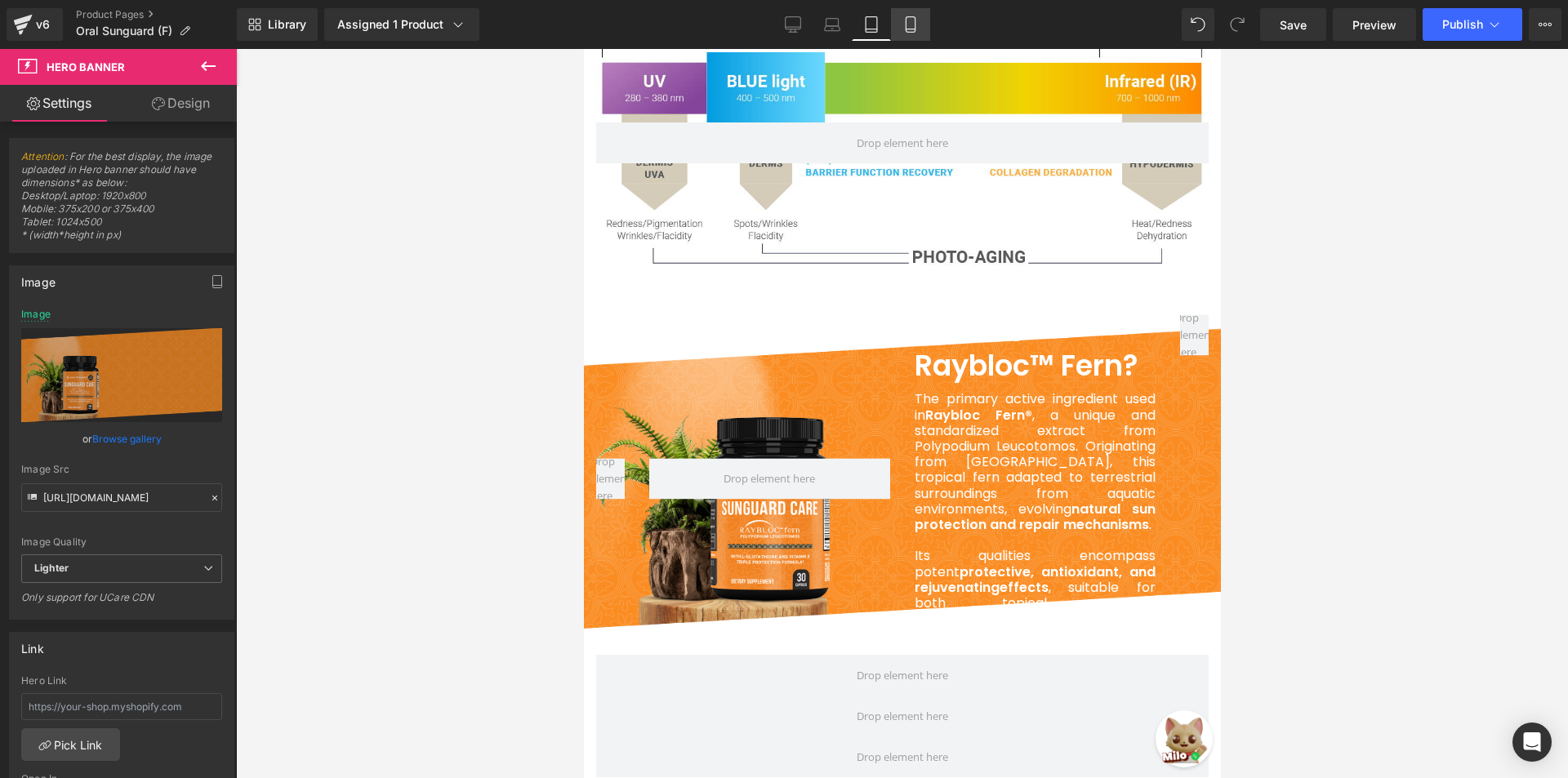
click at [905, 31] on icon at bounding box center [911, 25] width 17 height 17
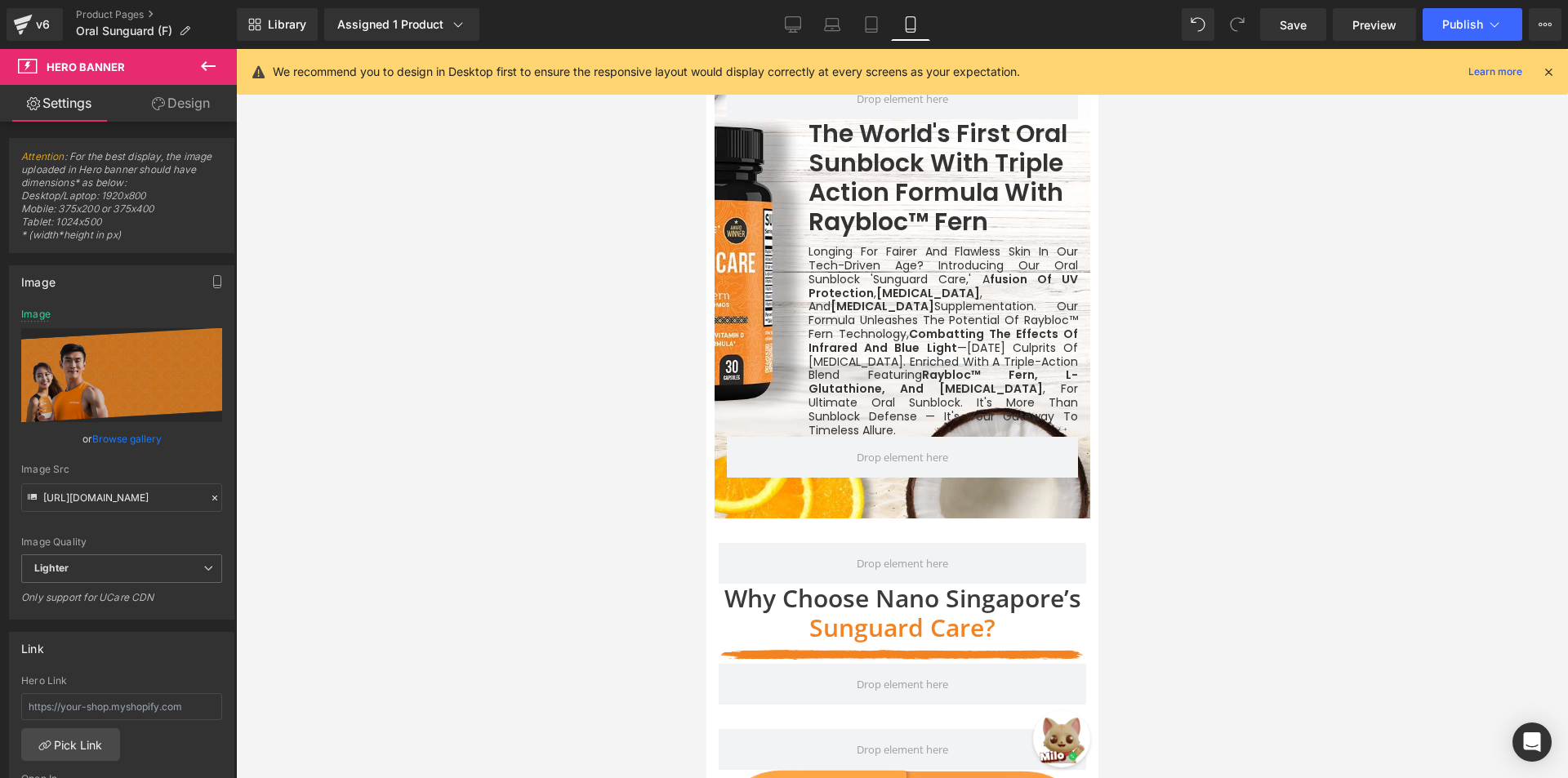
scroll to position [1694, 0]
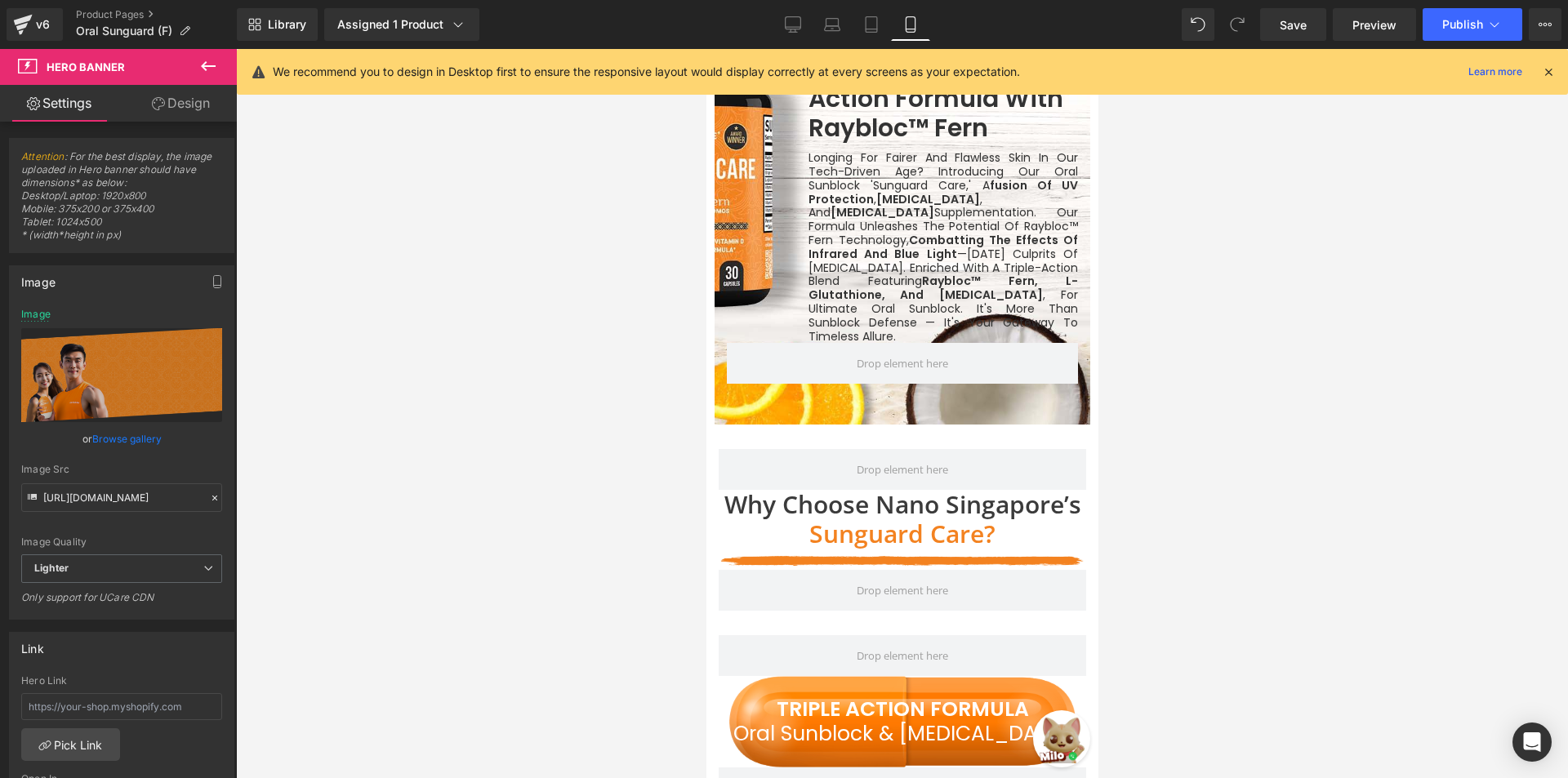
drag, startPoint x: 1090, startPoint y: 103, endPoint x: 1827, endPoint y: 259, distance: 753.3
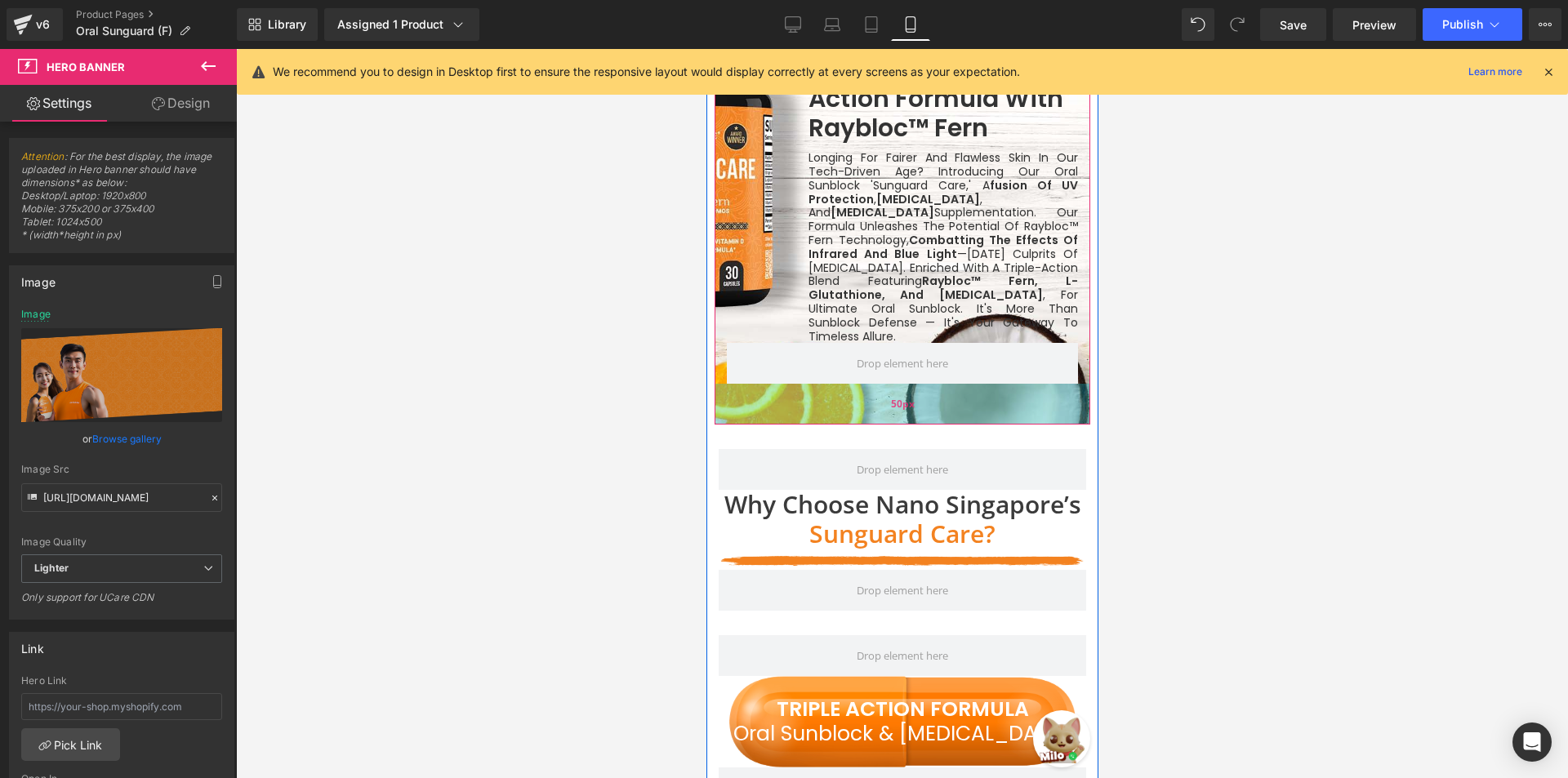
click at [767, 384] on div "50px" at bounding box center [901, 403] width 375 height 41
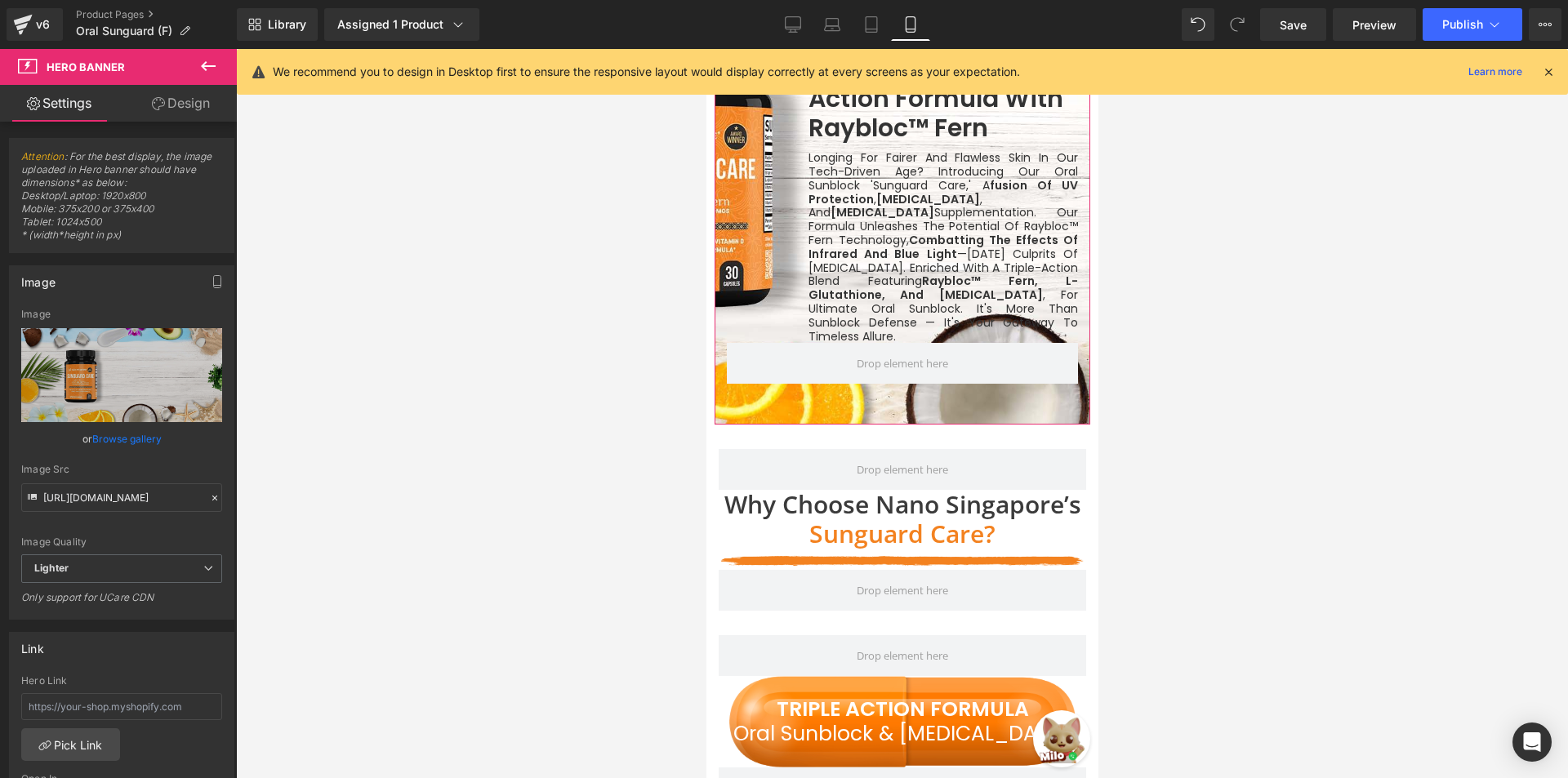
click at [117, 438] on link "Browse gallery" at bounding box center [127, 438] width 70 height 28
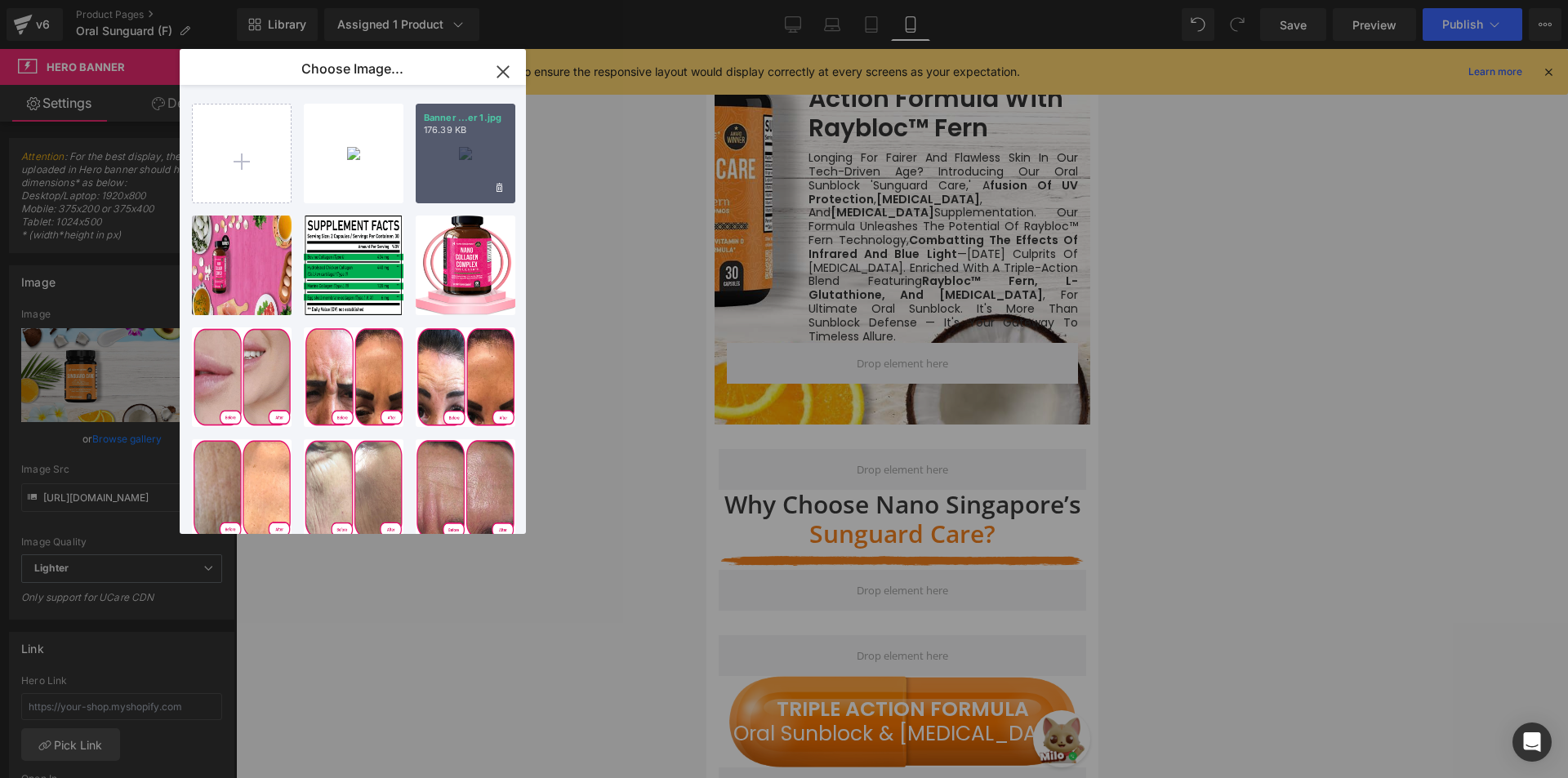
click at [467, 151] on div "Banner ...er 1.jpg 176.39 KB" at bounding box center [466, 153] width 99 height 99
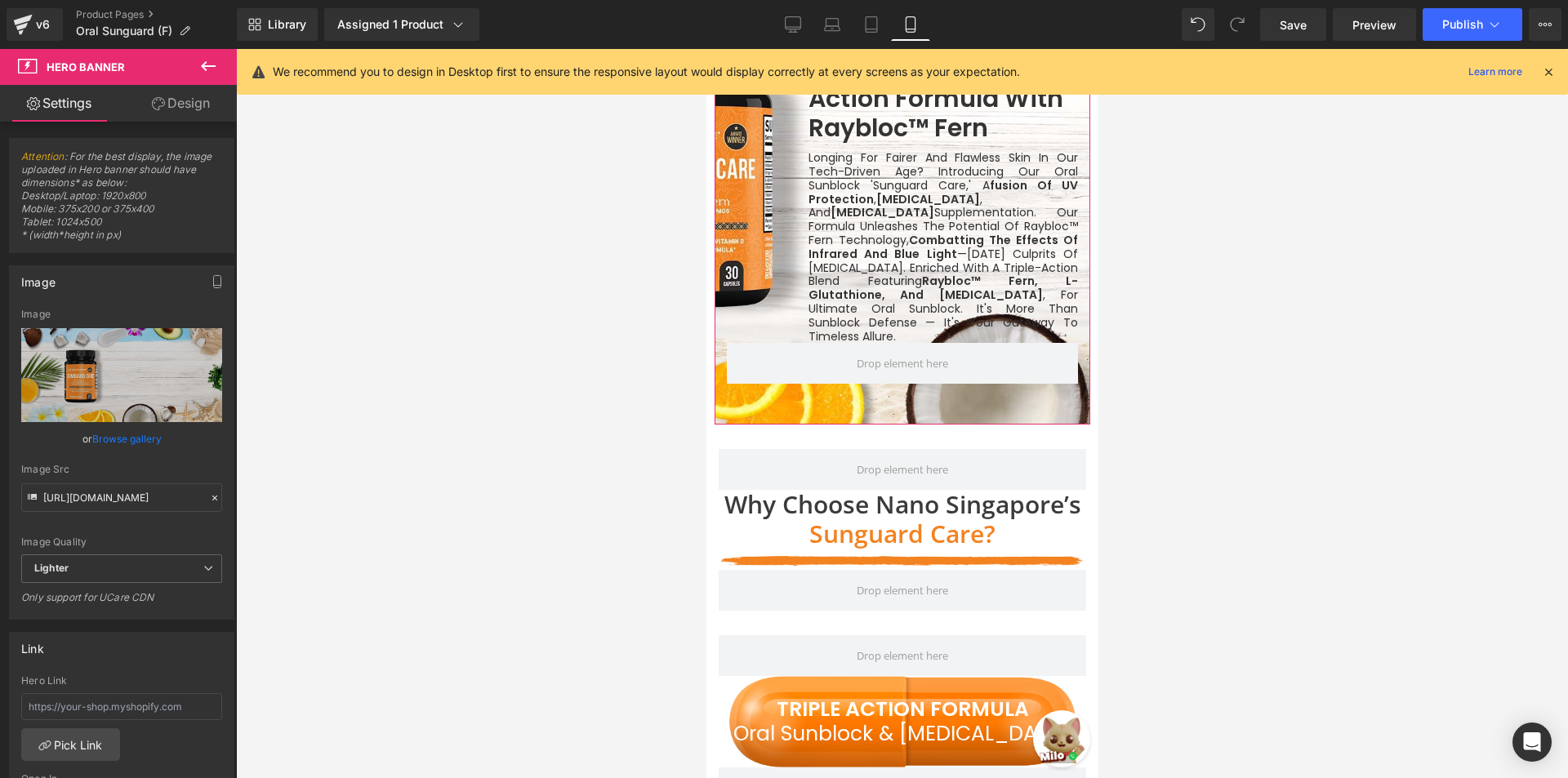
click at [114, 434] on link "Browse gallery" at bounding box center [127, 438] width 70 height 28
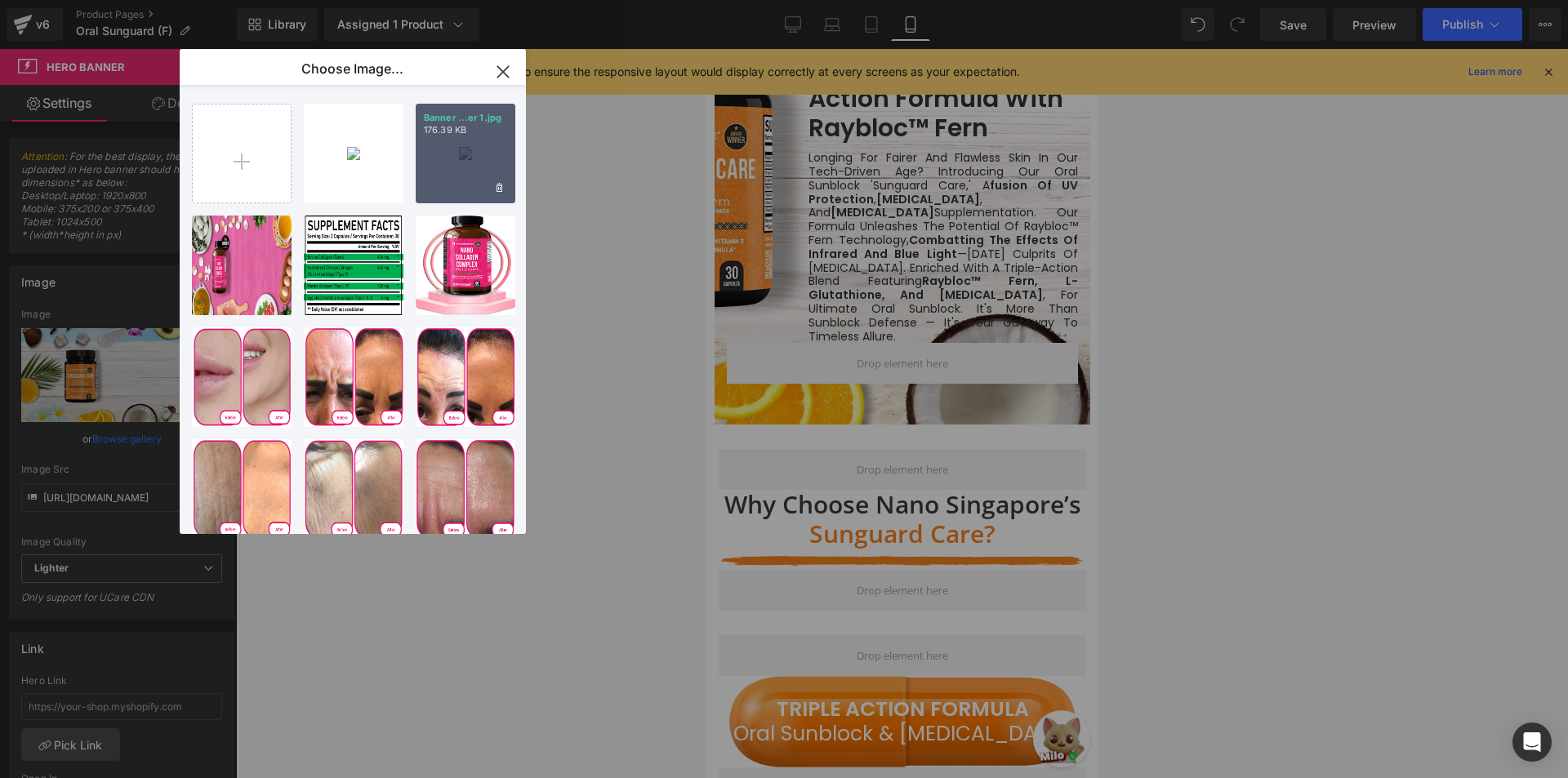
click at [467, 125] on p "176.39 KB" at bounding box center [465, 130] width 84 height 12
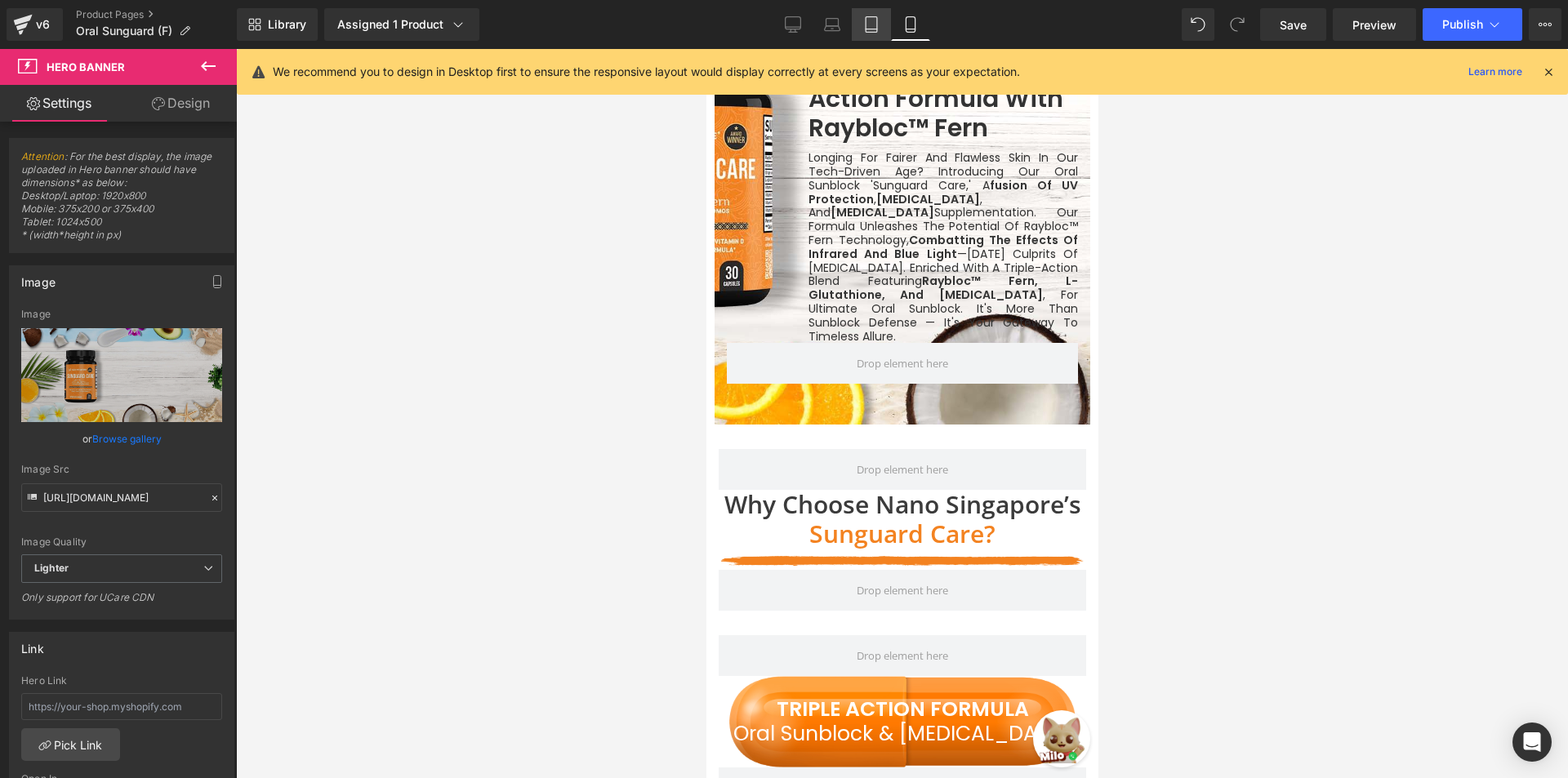
click at [861, 22] on link "Tablet" at bounding box center [871, 24] width 39 height 32
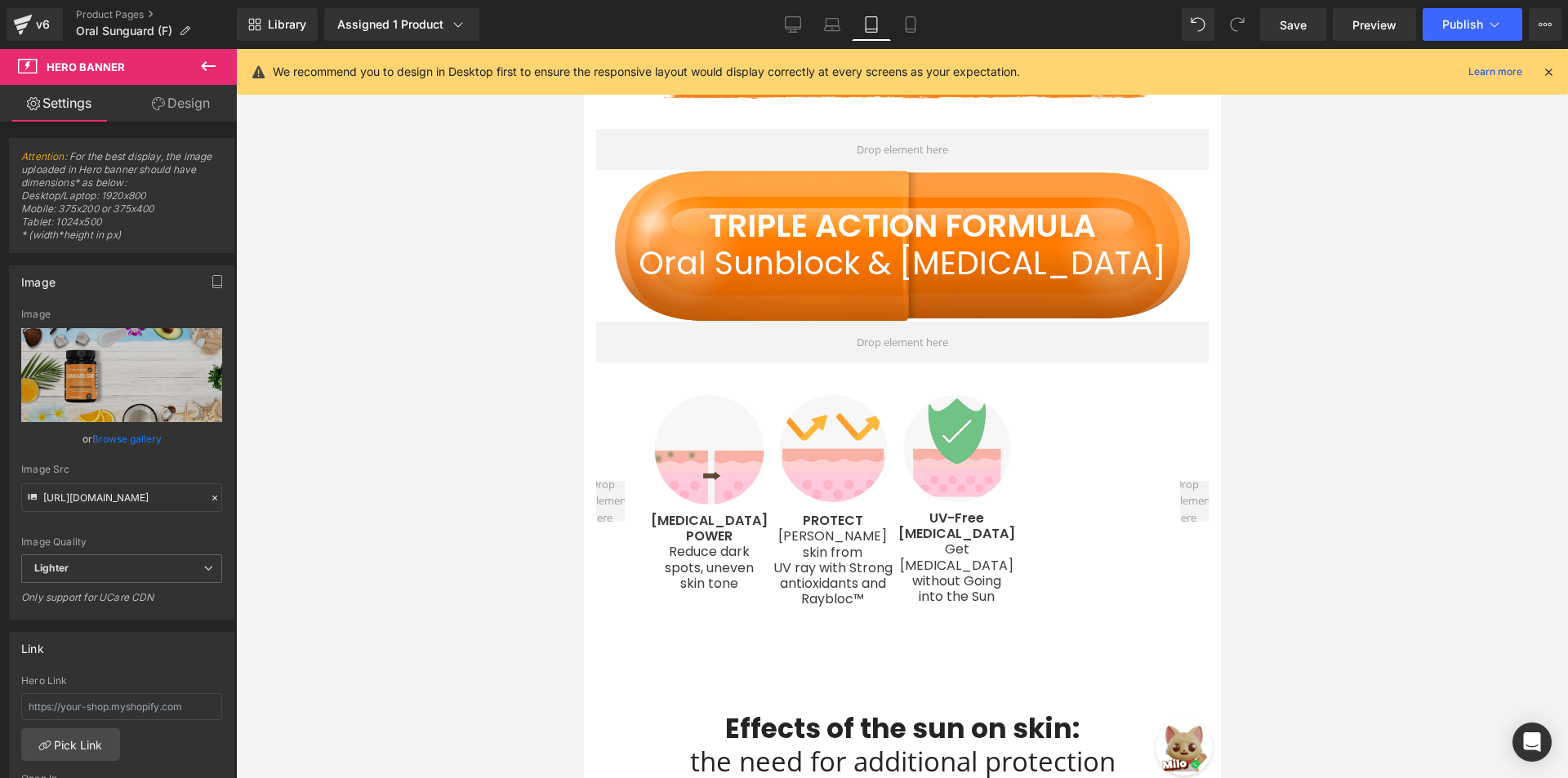
scroll to position [834, 0]
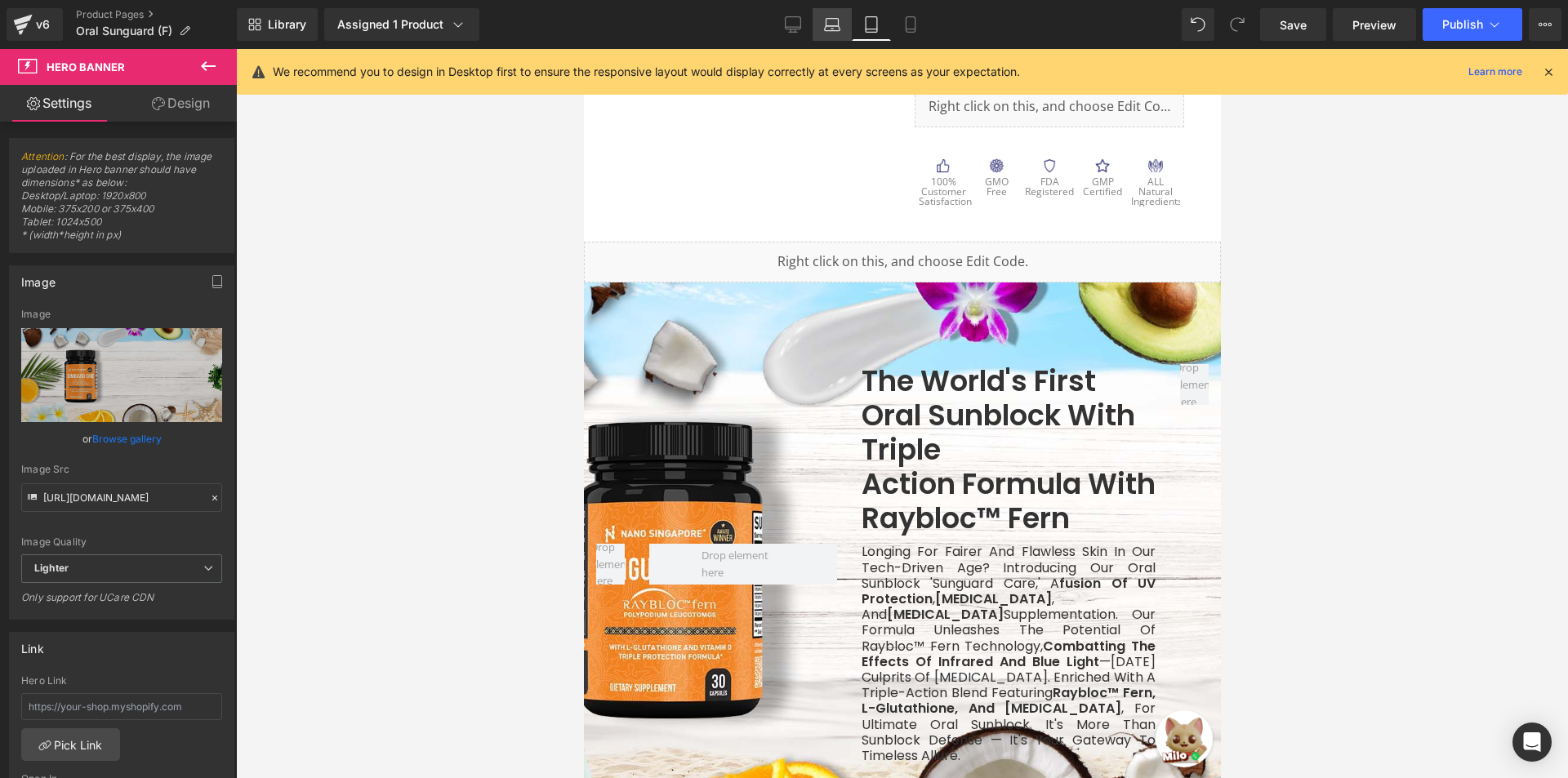
click at [841, 25] on link "Laptop" at bounding box center [832, 24] width 39 height 32
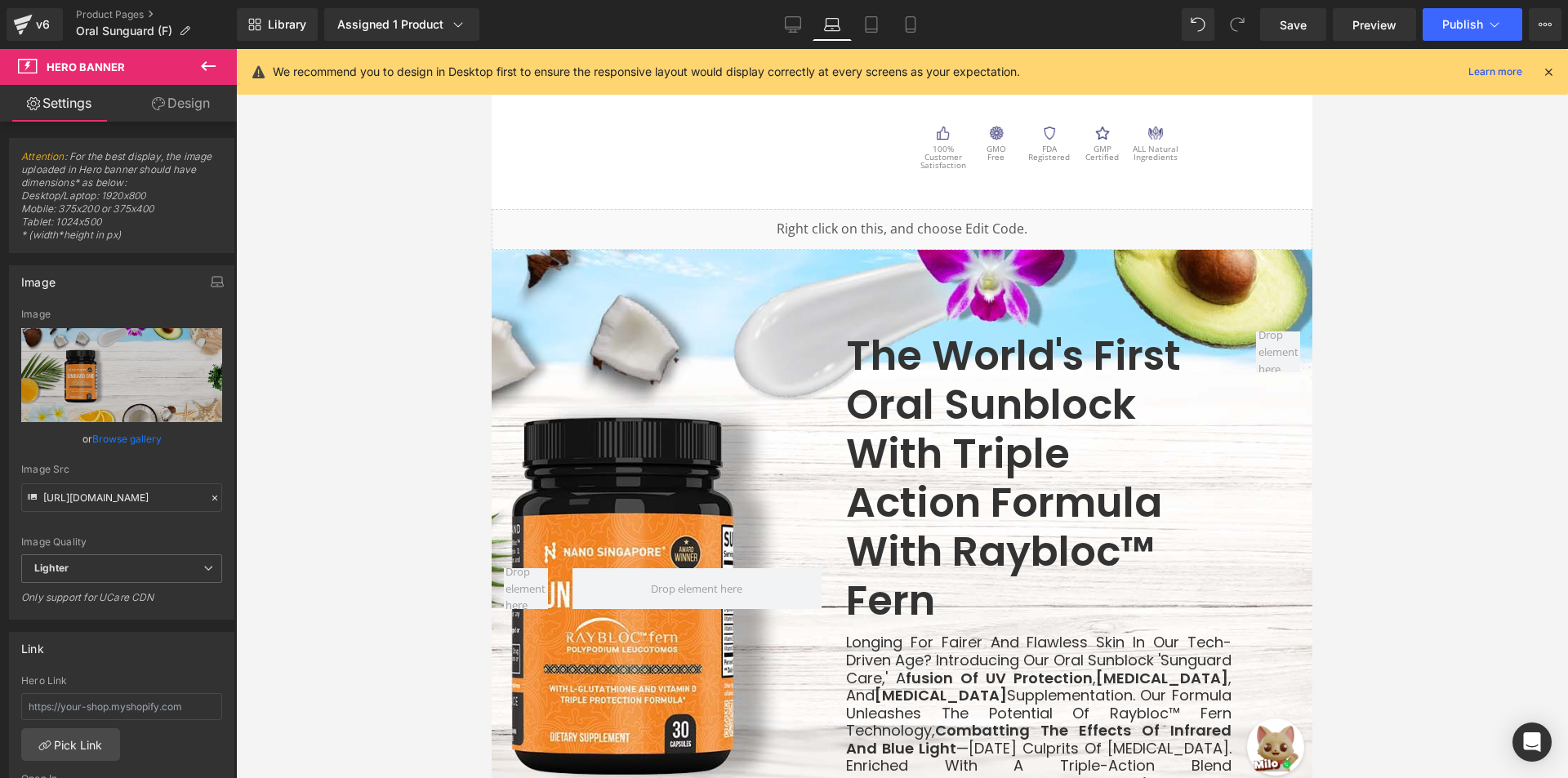
scroll to position [802, 0]
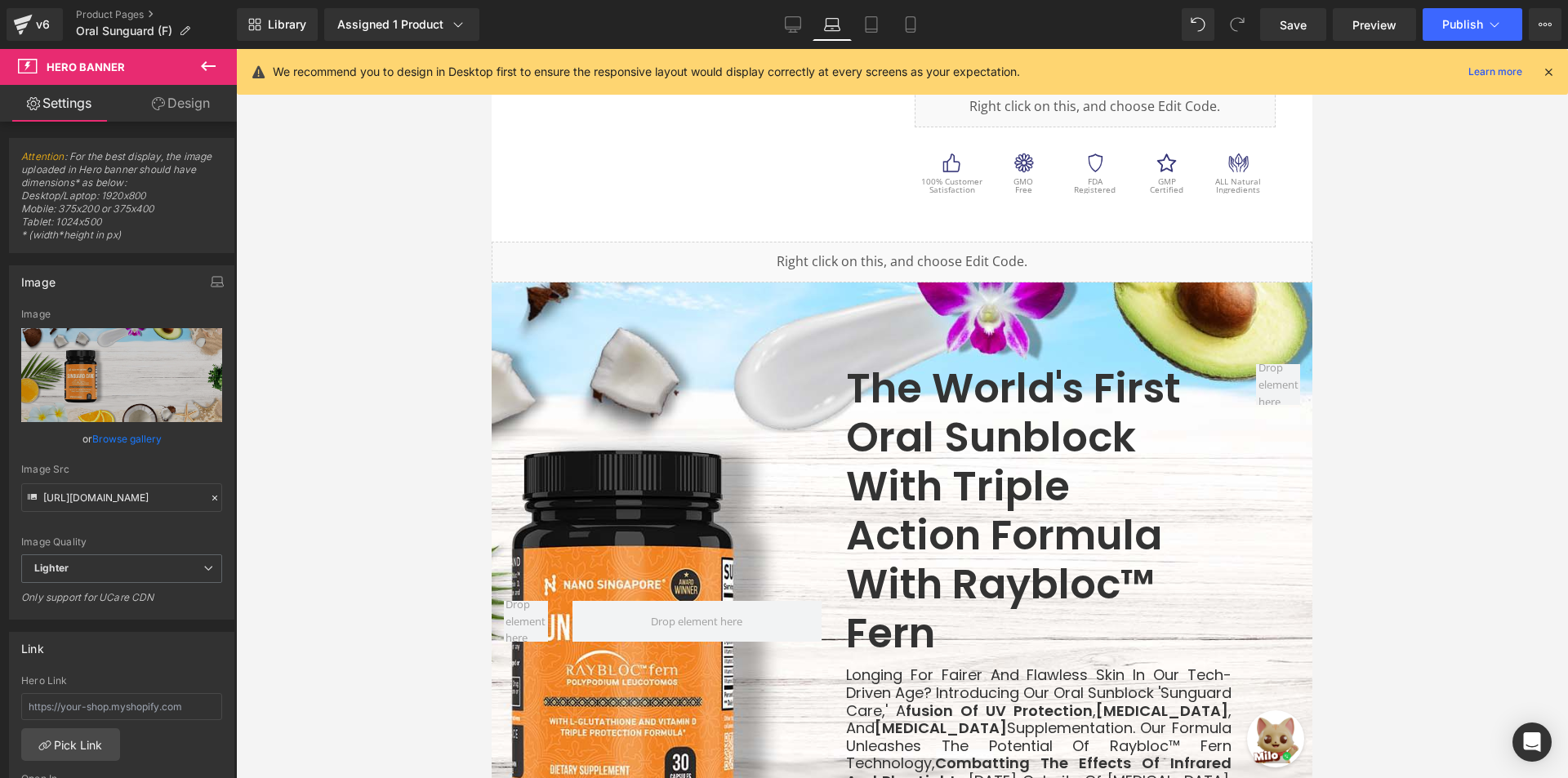
click at [772, 22] on div "Library Assigned 1 Product Product Preview Sunguard Care - 30ct (EXP. [DATE]) M…" at bounding box center [903, 24] width 1331 height 32
click at [782, 27] on link "Desktop" at bounding box center [792, 24] width 39 height 32
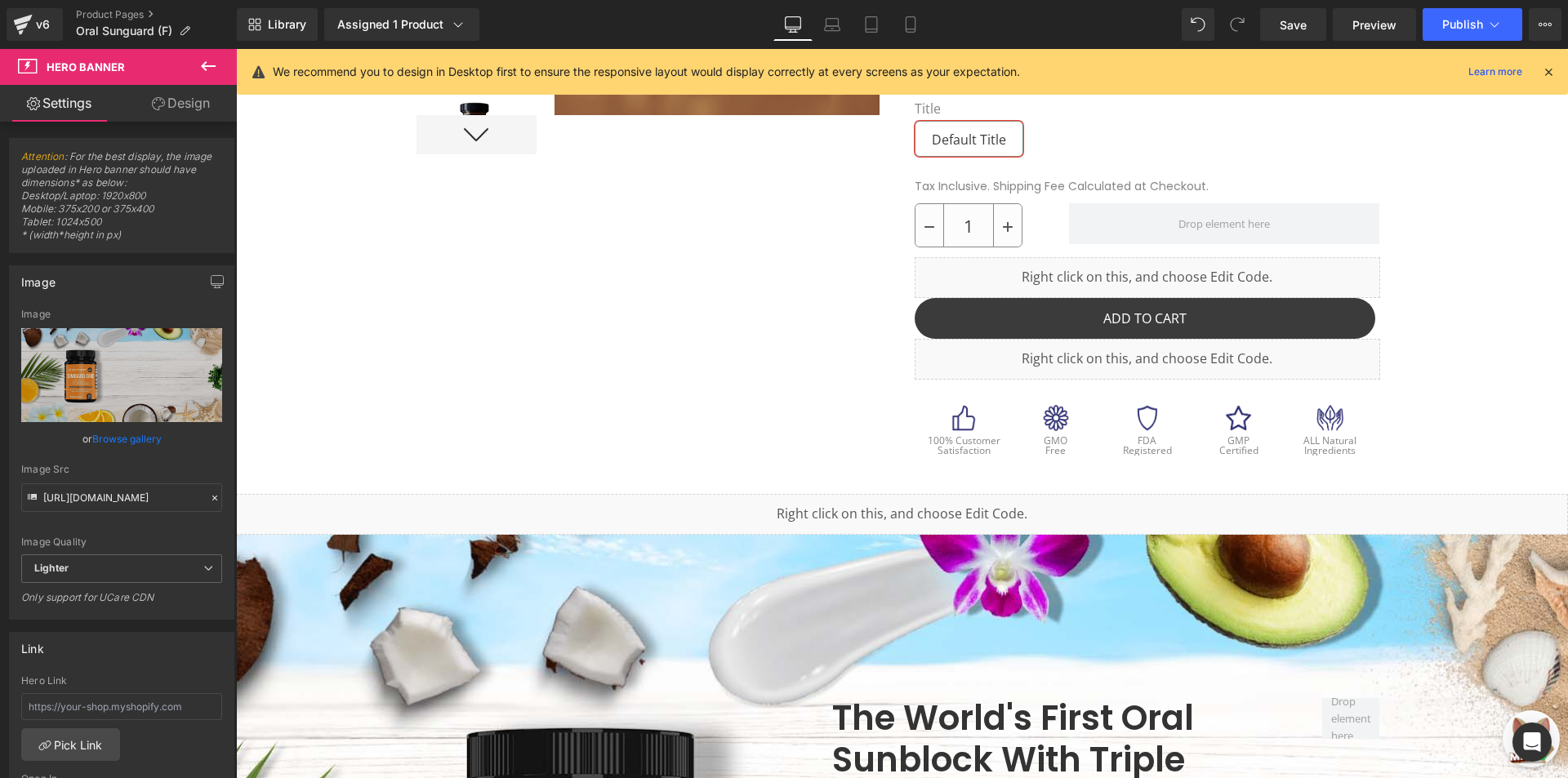
scroll to position [60, 0]
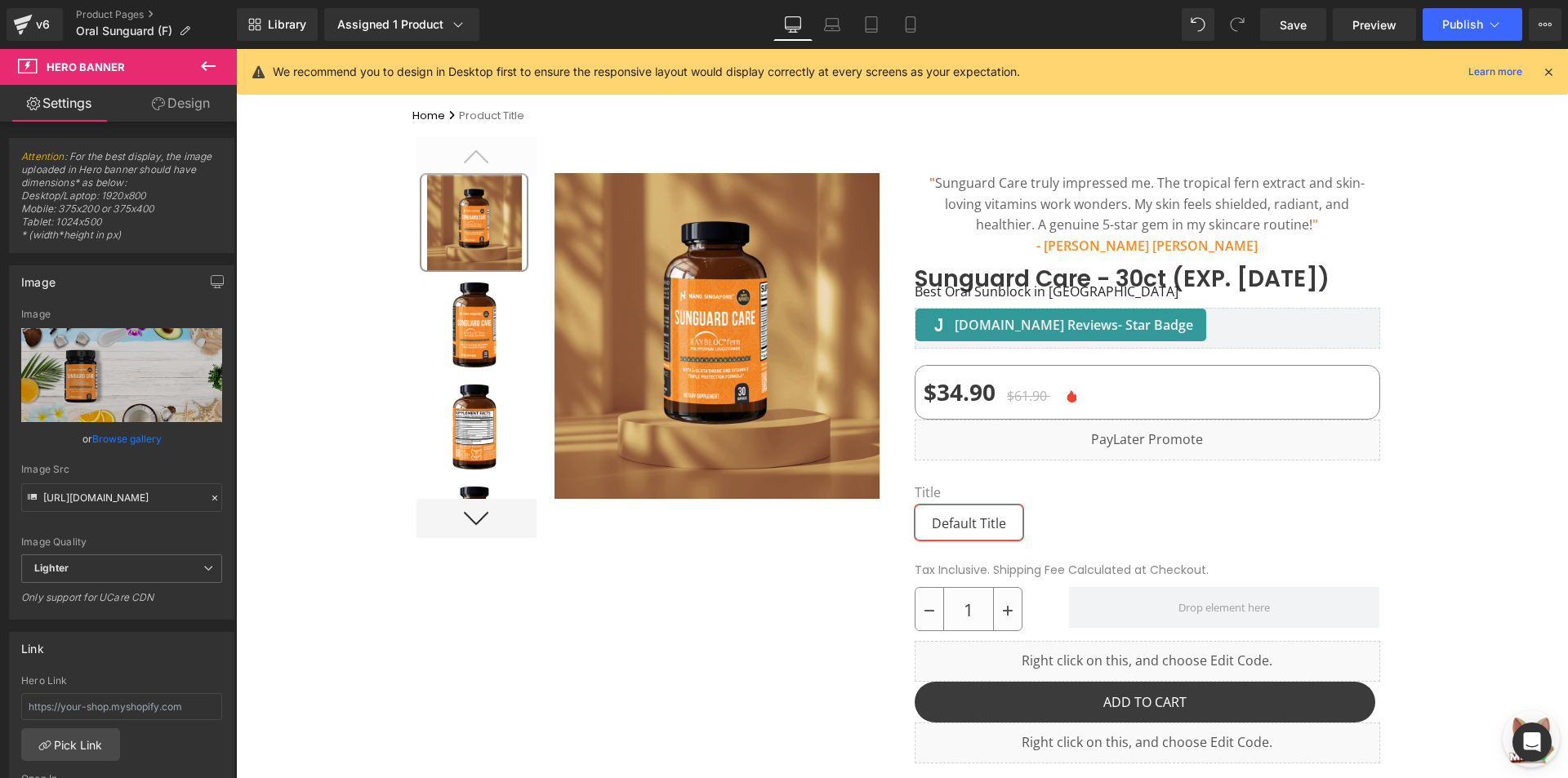
drag, startPoint x: 1567, startPoint y: 108, endPoint x: 1803, endPoint y: 139, distance: 238.0
click at [1461, 41] on div "Library Assigned 1 Product Product Preview Sunguard Care - 30ct (EXP. [DATE]) M…" at bounding box center [903, 24] width 1331 height 49
click at [1465, 37] on button "Publish" at bounding box center [1473, 24] width 99 height 32
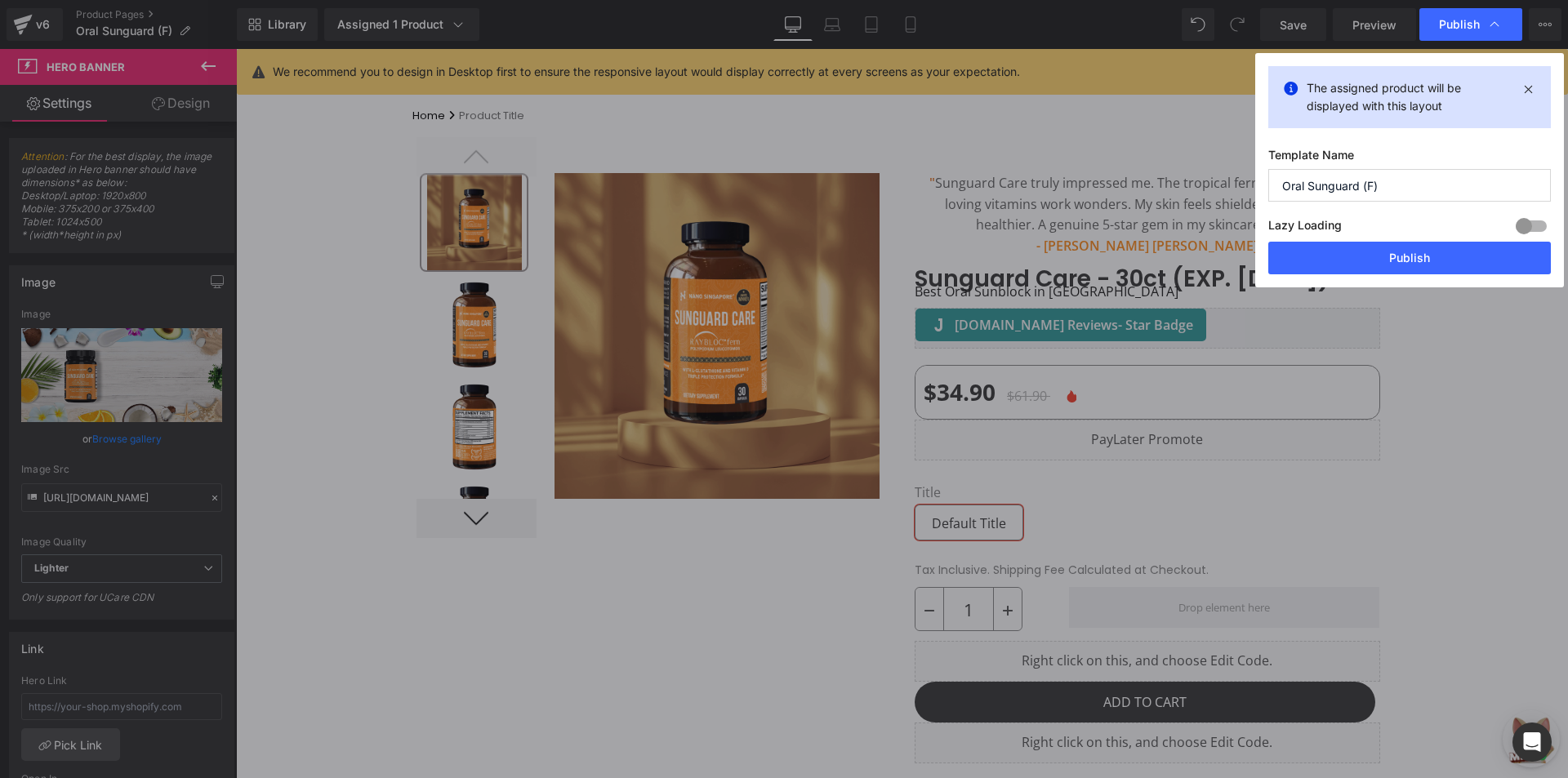
click at [1337, 281] on div "The assigned product will be displayed with this layout Template Name Oral Sung…" at bounding box center [1410, 170] width 309 height 234
click at [1339, 274] on div "The assigned product will be displayed with this layout Template Name Oral Sung…" at bounding box center [1410, 170] width 309 height 234
click at [1353, 260] on button "Publish" at bounding box center [1409, 258] width 283 height 32
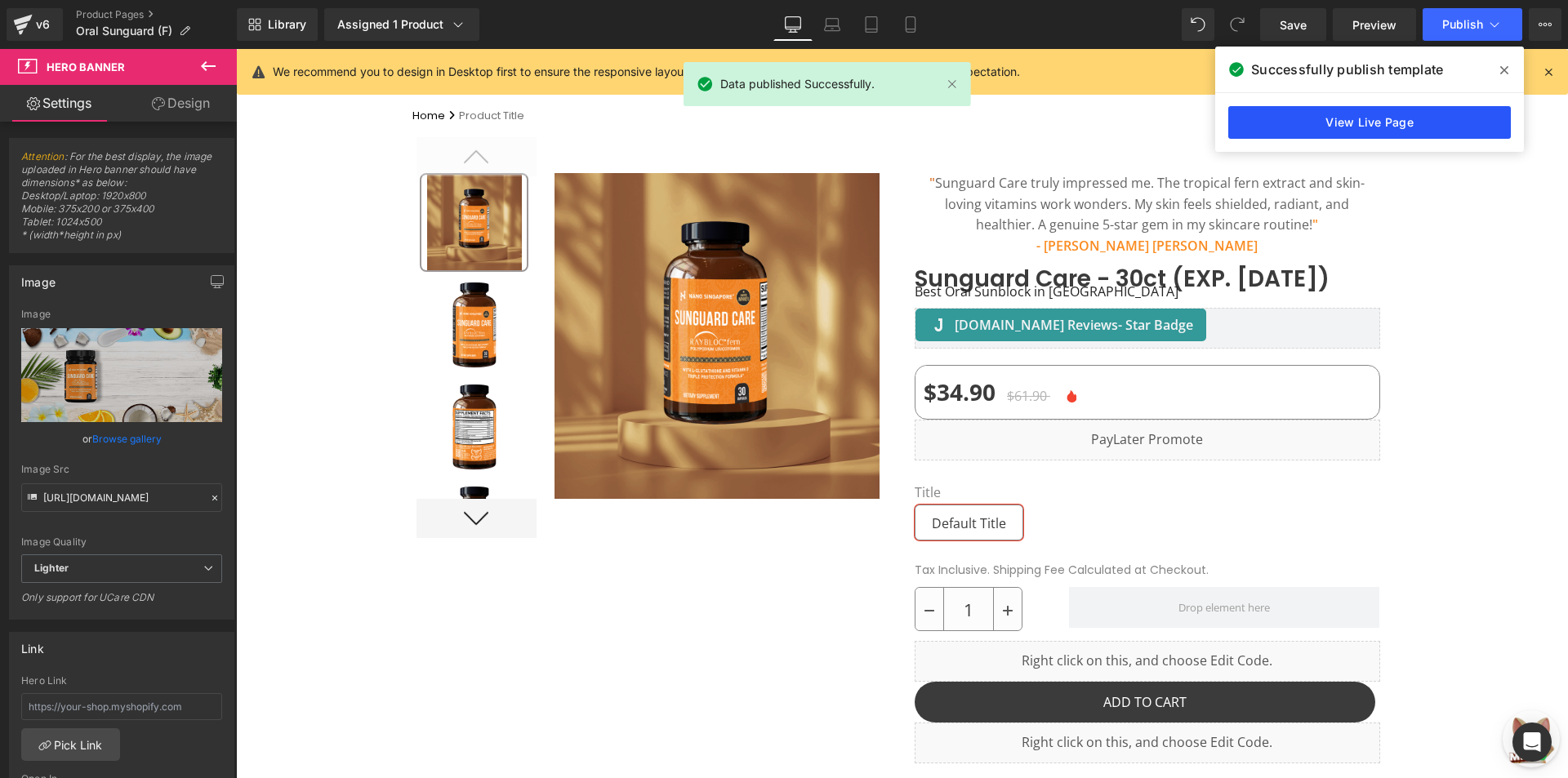
click at [1317, 125] on link "View Live Page" at bounding box center [1369, 122] width 283 height 32
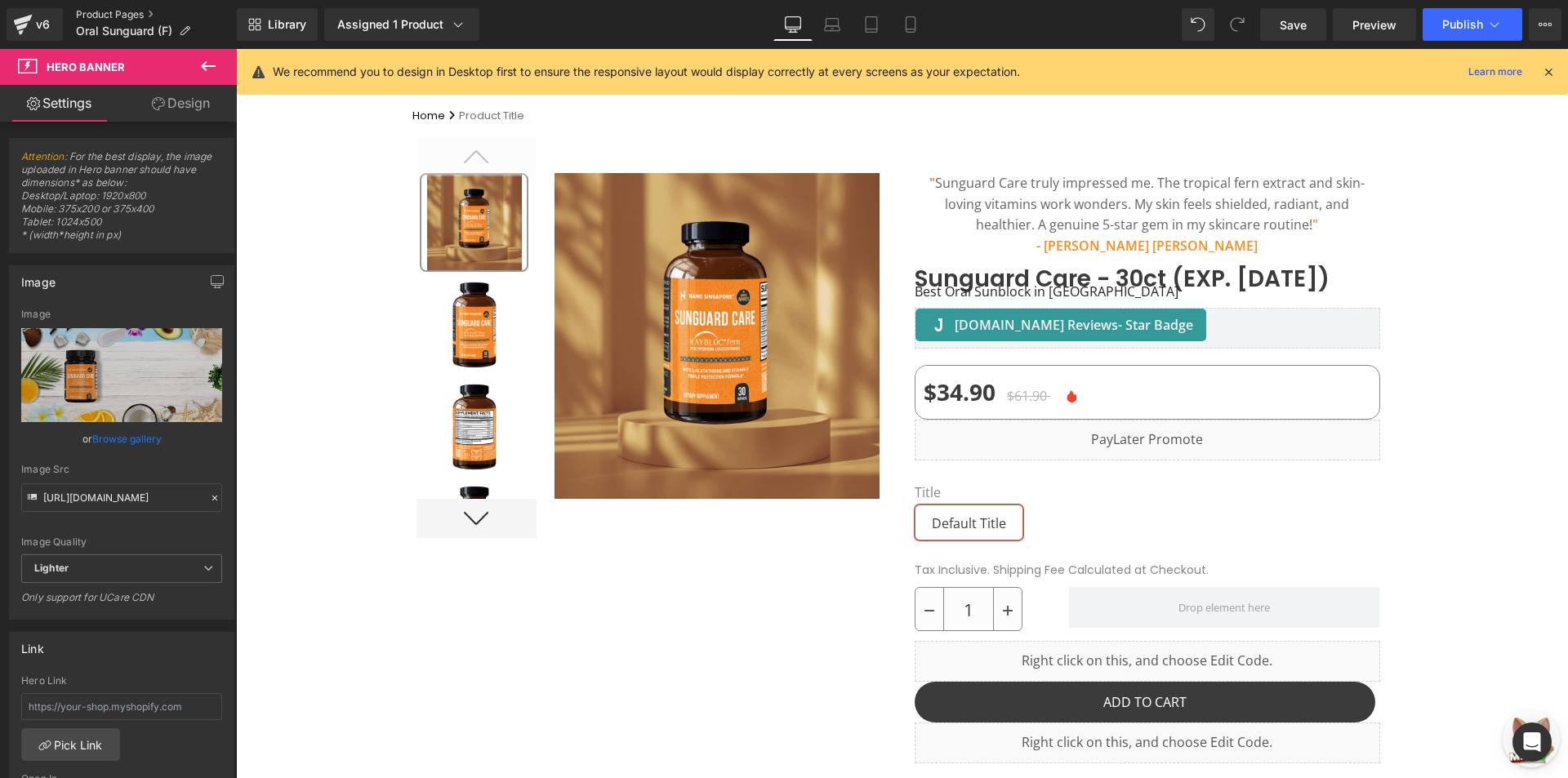
click at [85, 16] on link "Product Pages" at bounding box center [157, 15] width 161 height 13
